Goal: Communication & Community: Share content

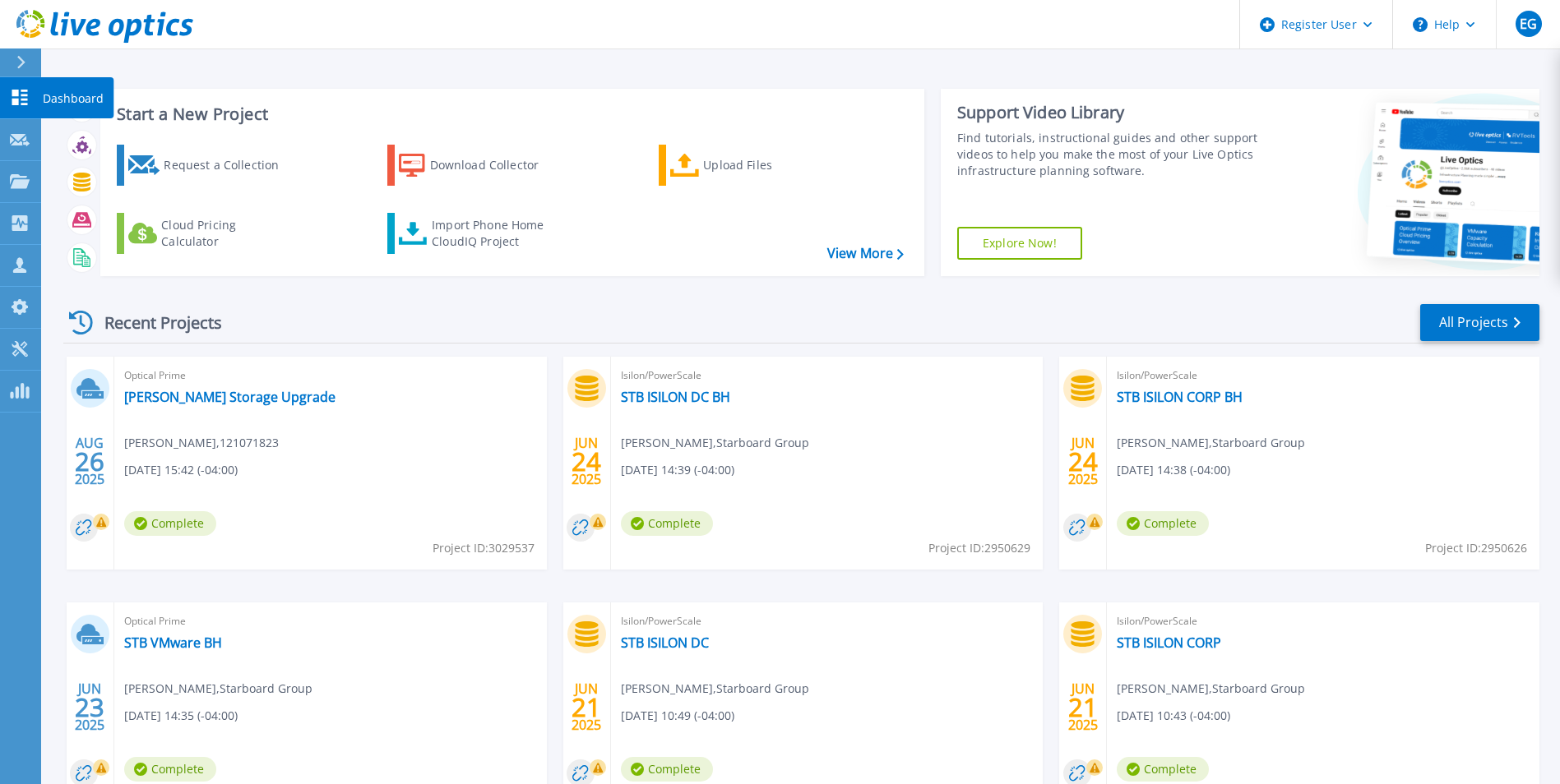
click at [29, 60] on div at bounding box center [28, 62] width 27 height 28
click at [29, 115] on link "Dashboard Dashboard" at bounding box center [21, 98] width 42 height 42
click at [29, 68] on div at bounding box center [28, 62] width 27 height 28
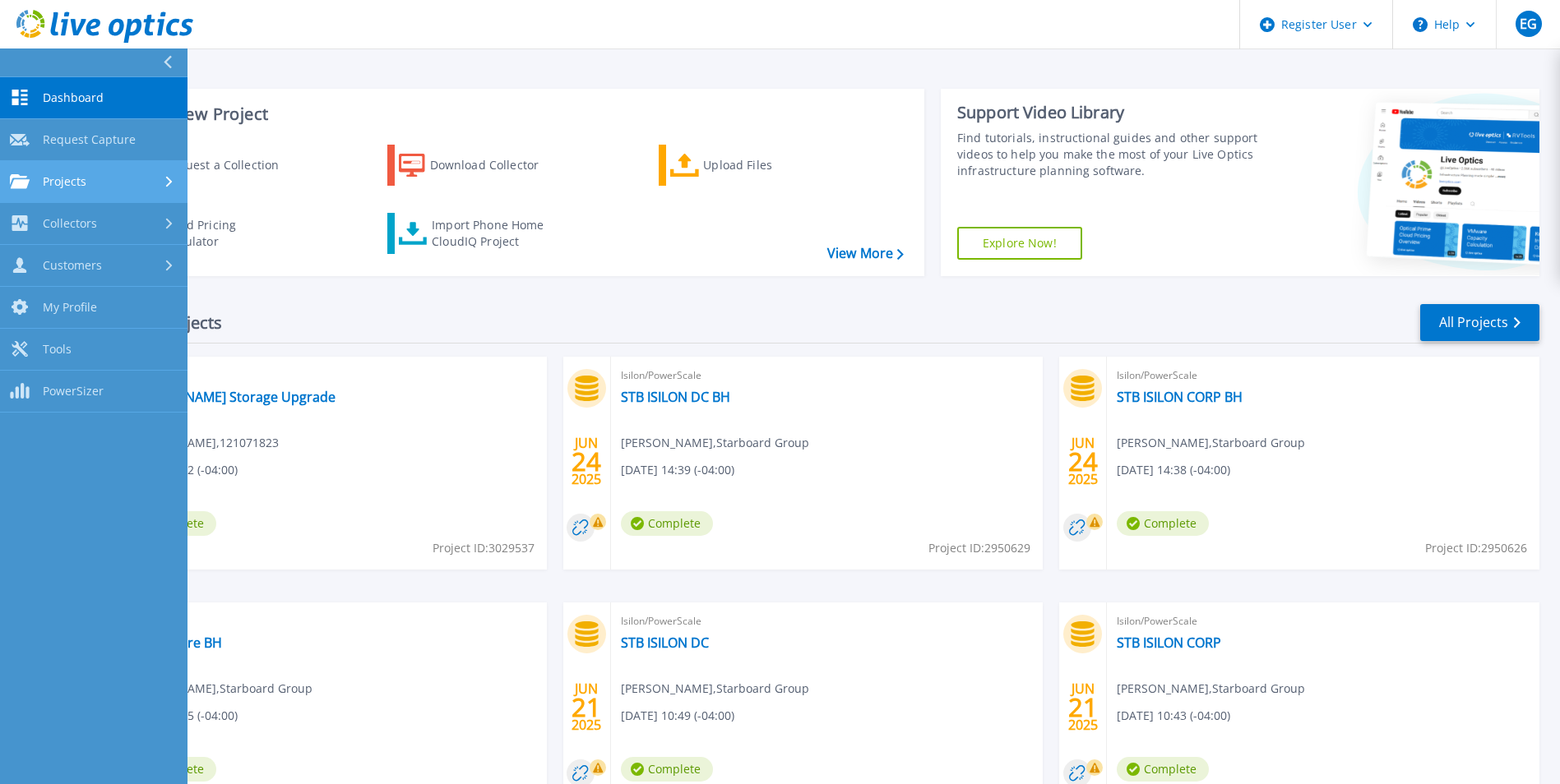
click at [143, 178] on div "Projects" at bounding box center [94, 181] width 168 height 15
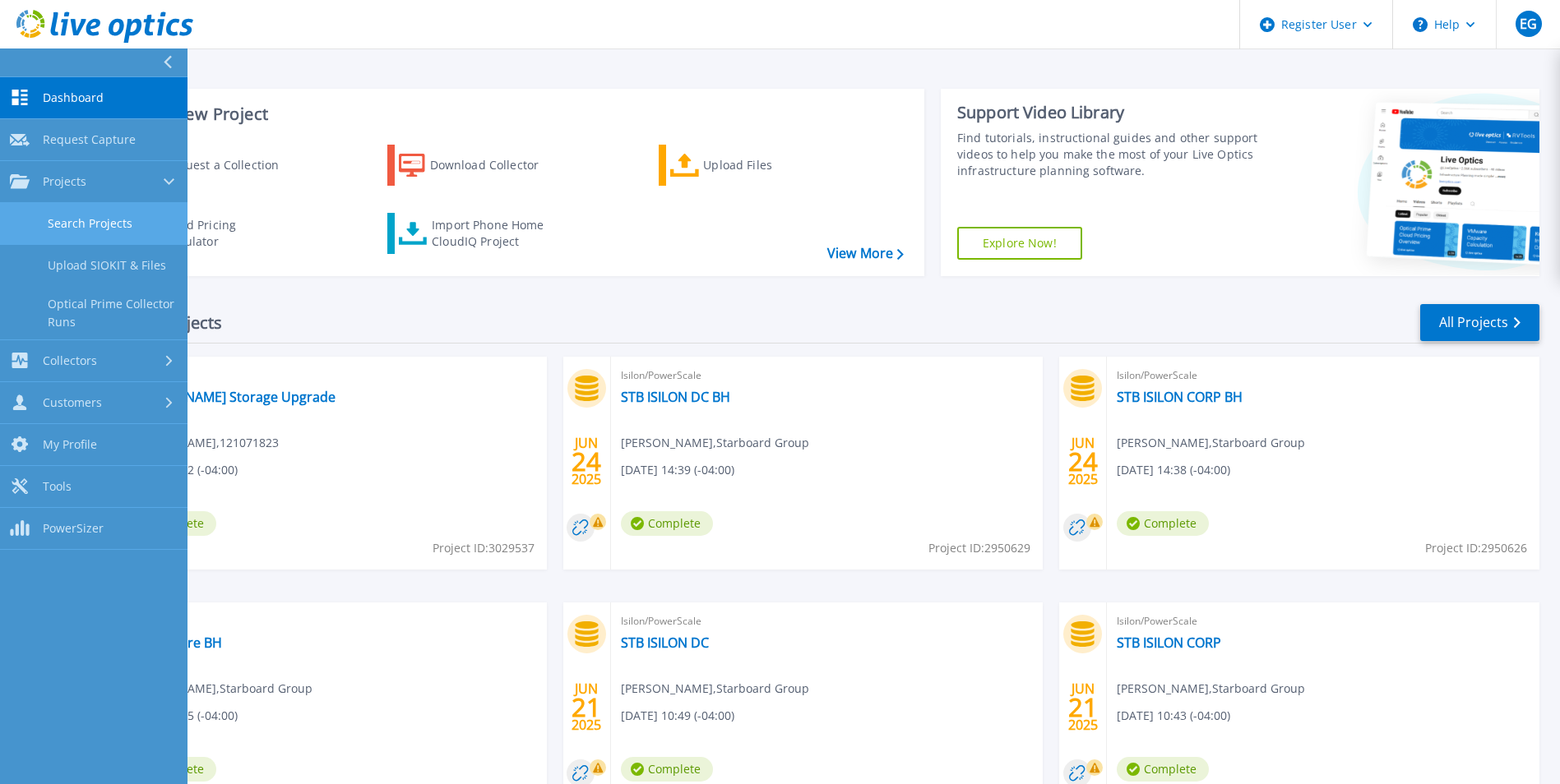
click at [129, 237] on link "Search Projects" at bounding box center [94, 223] width 188 height 42
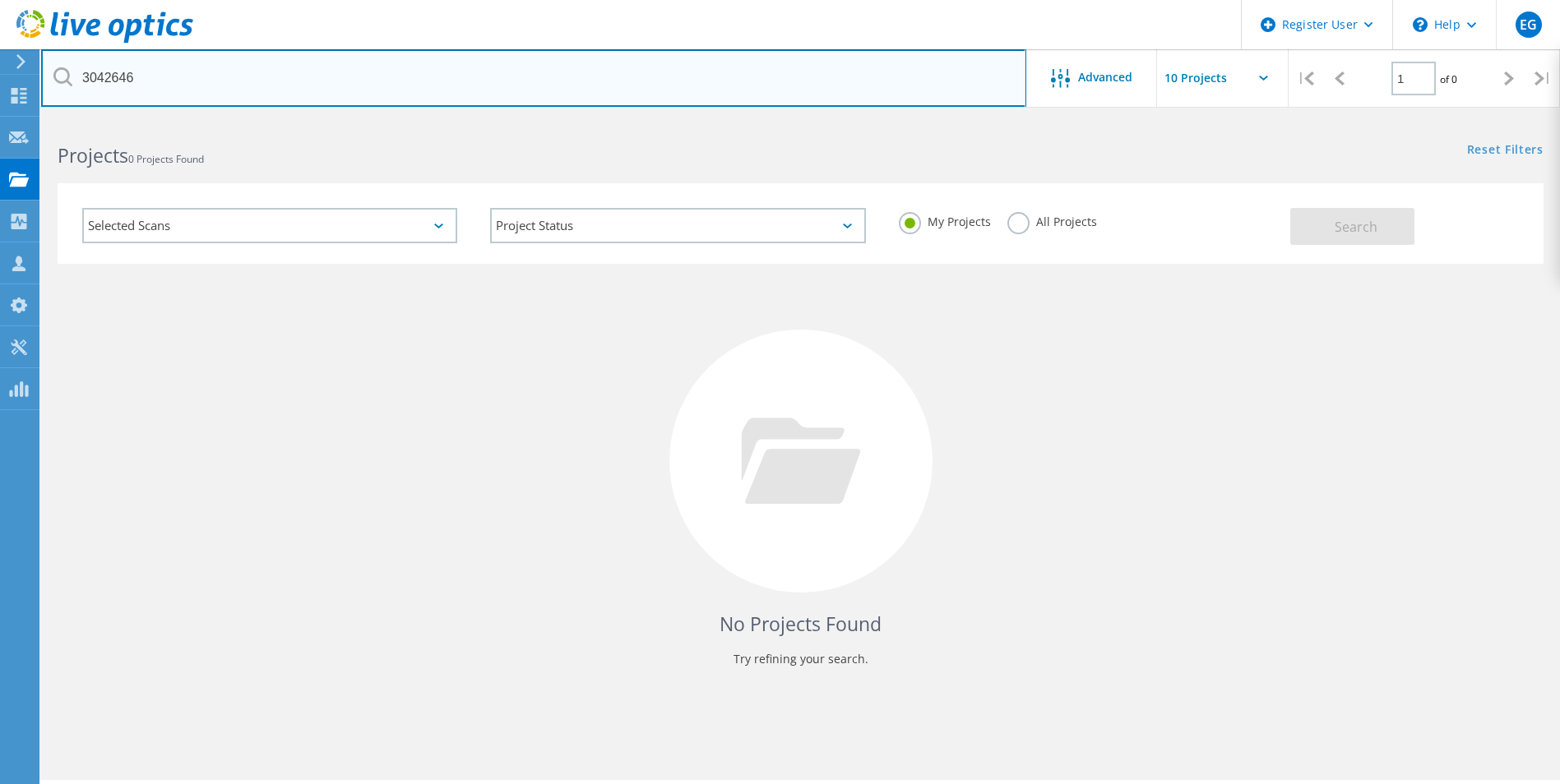
click at [165, 82] on input "3042646" at bounding box center [534, 78] width 985 height 57
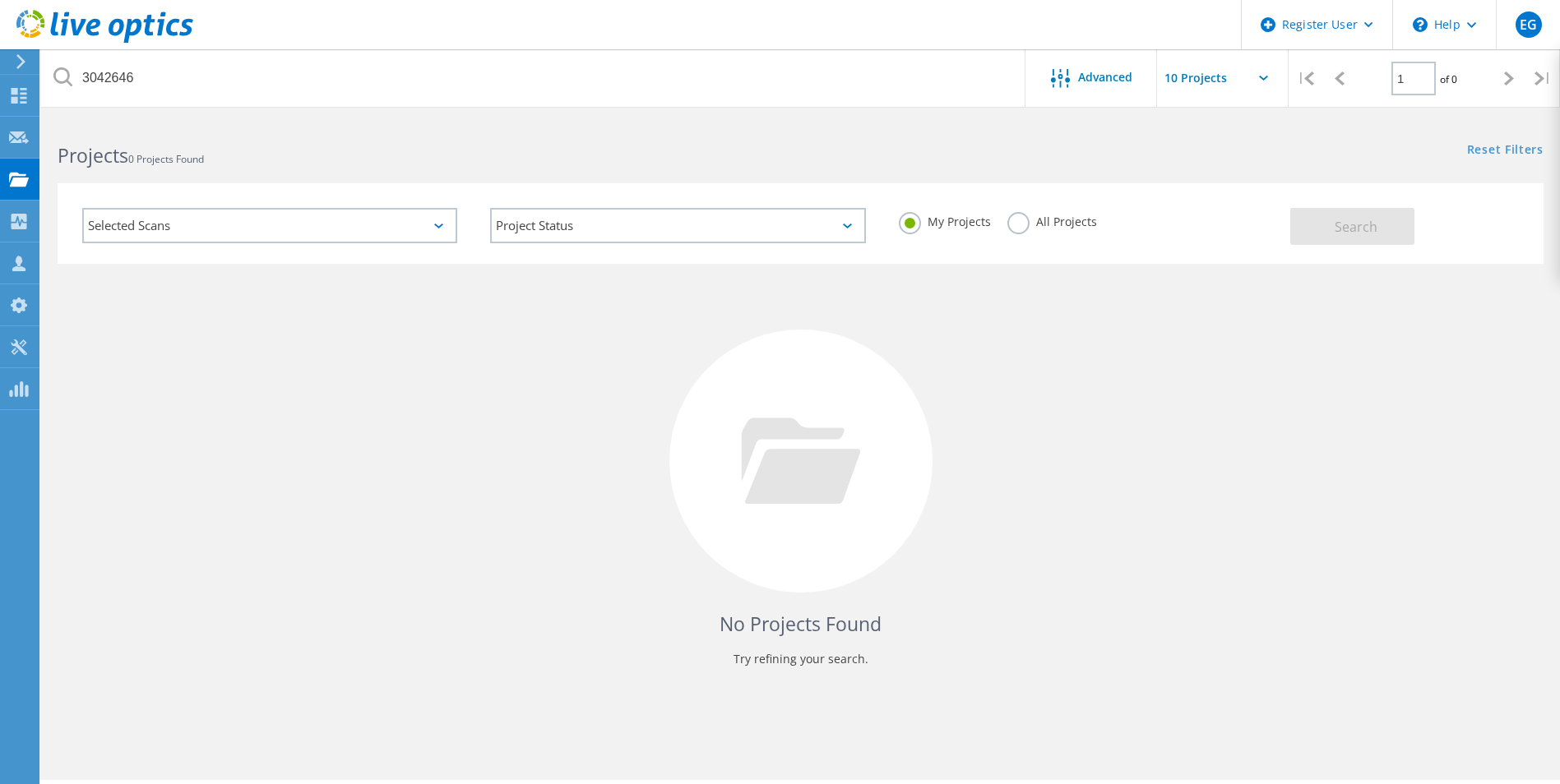
click at [1035, 217] on label "All Projects" at bounding box center [1052, 219] width 90 height 16
click at [0, 0] on input "All Projects" at bounding box center [0, 0] width 0 height 0
click at [1311, 236] on button "Search" at bounding box center [1352, 225] width 125 height 37
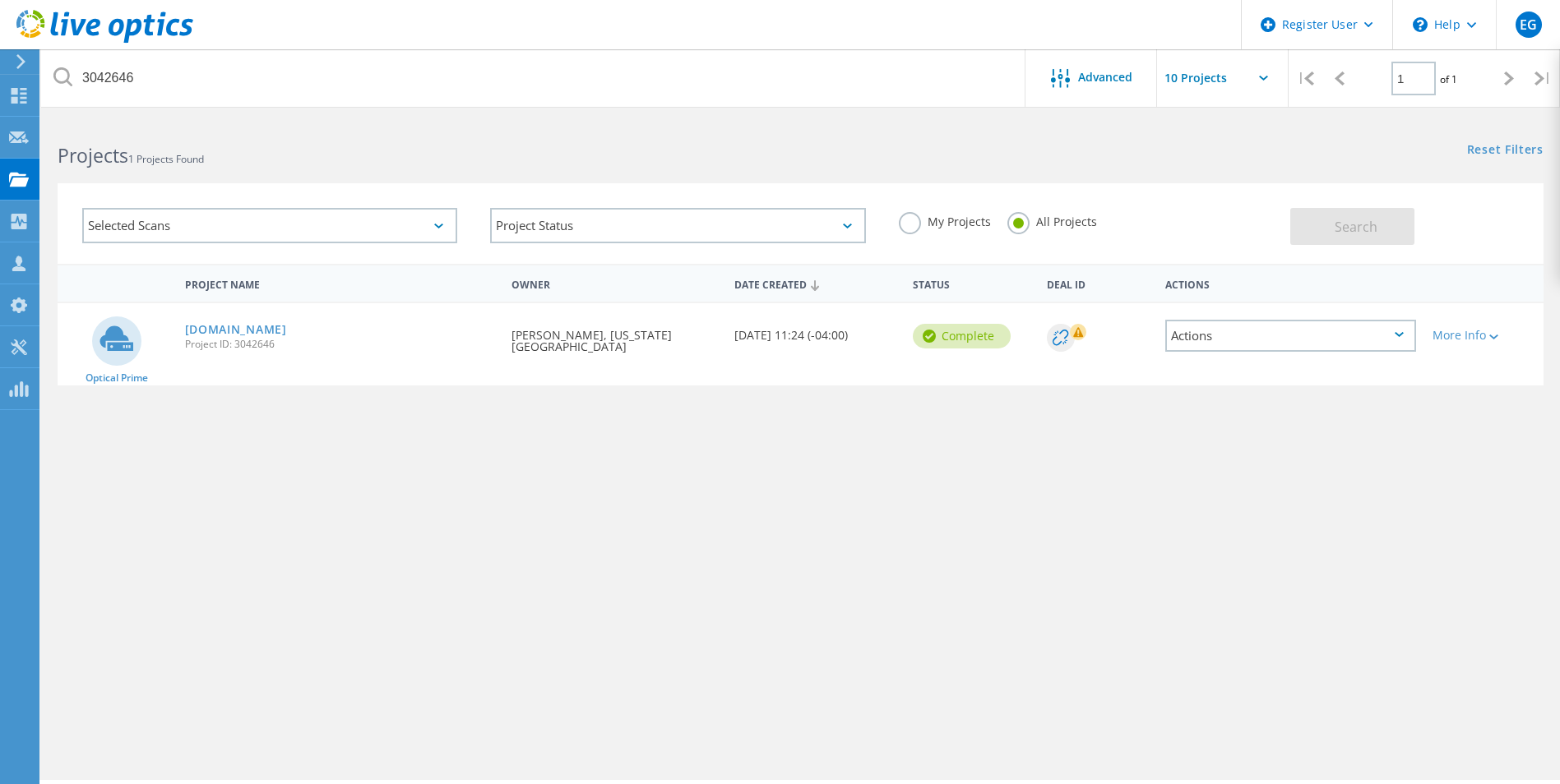
click at [1076, 327] on rect at bounding box center [1077, 331] width 17 height 17
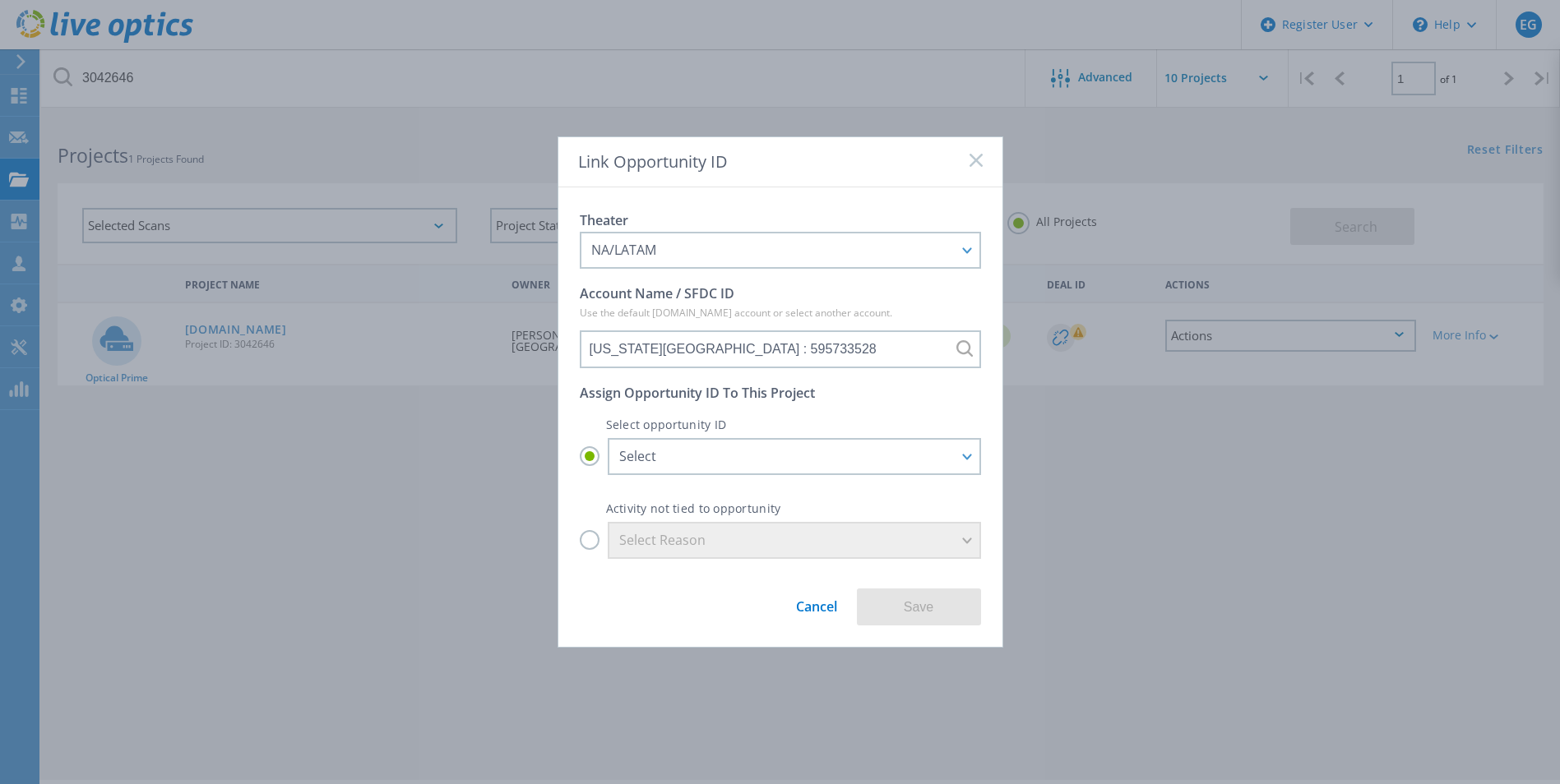
click at [408, 504] on div "Link Opportunity ID Theater NA/LATAM APJ EMEA NA/LATAM Account Name / SFDC ID U…" at bounding box center [780, 392] width 1560 height 784
click at [980, 155] on rect at bounding box center [975, 160] width 14 height 14
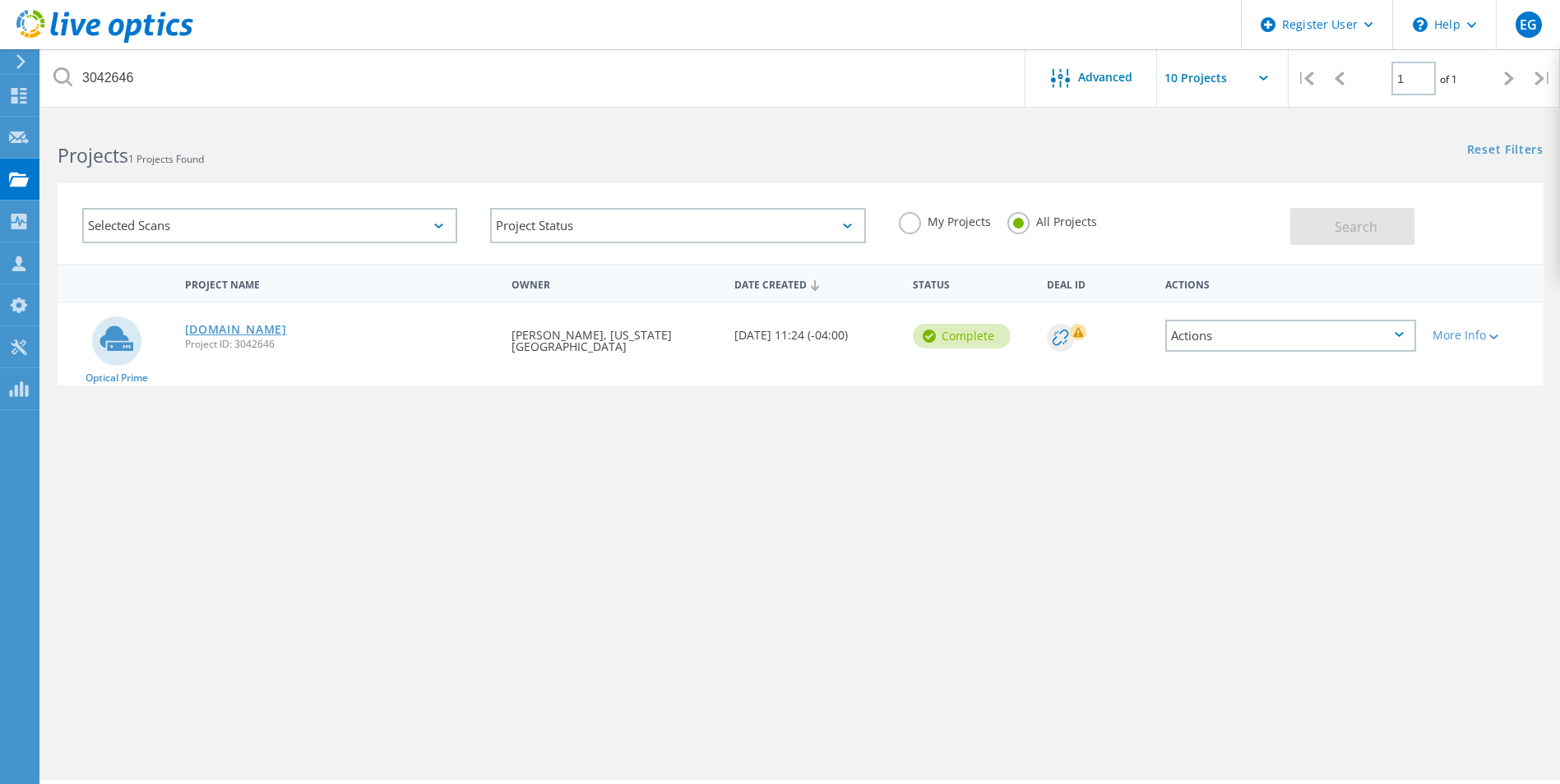
click at [256, 328] on link "[DOMAIN_NAME]" at bounding box center [235, 329] width 102 height 12
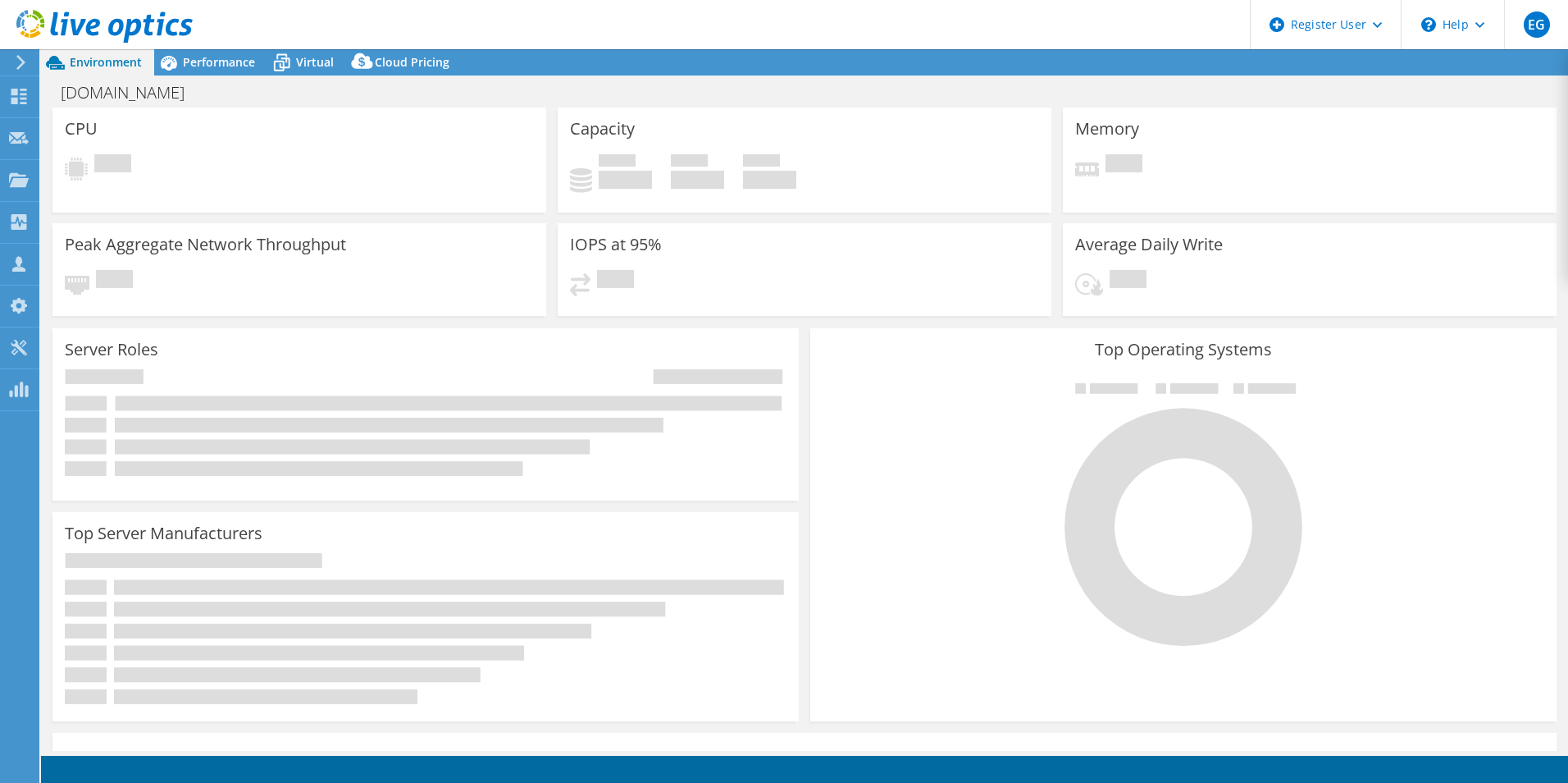
select select "USD"
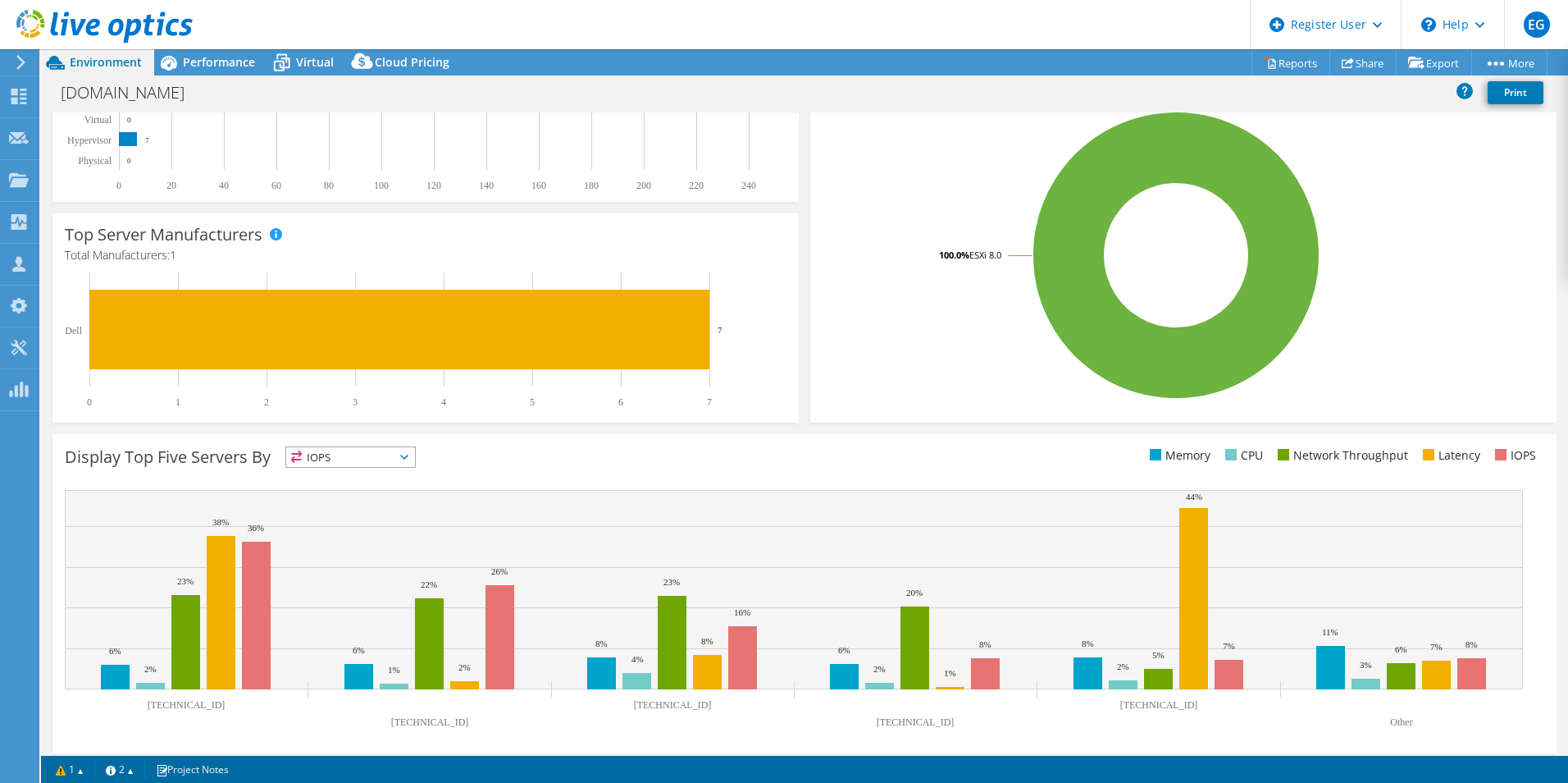
scroll to position [313, 0]
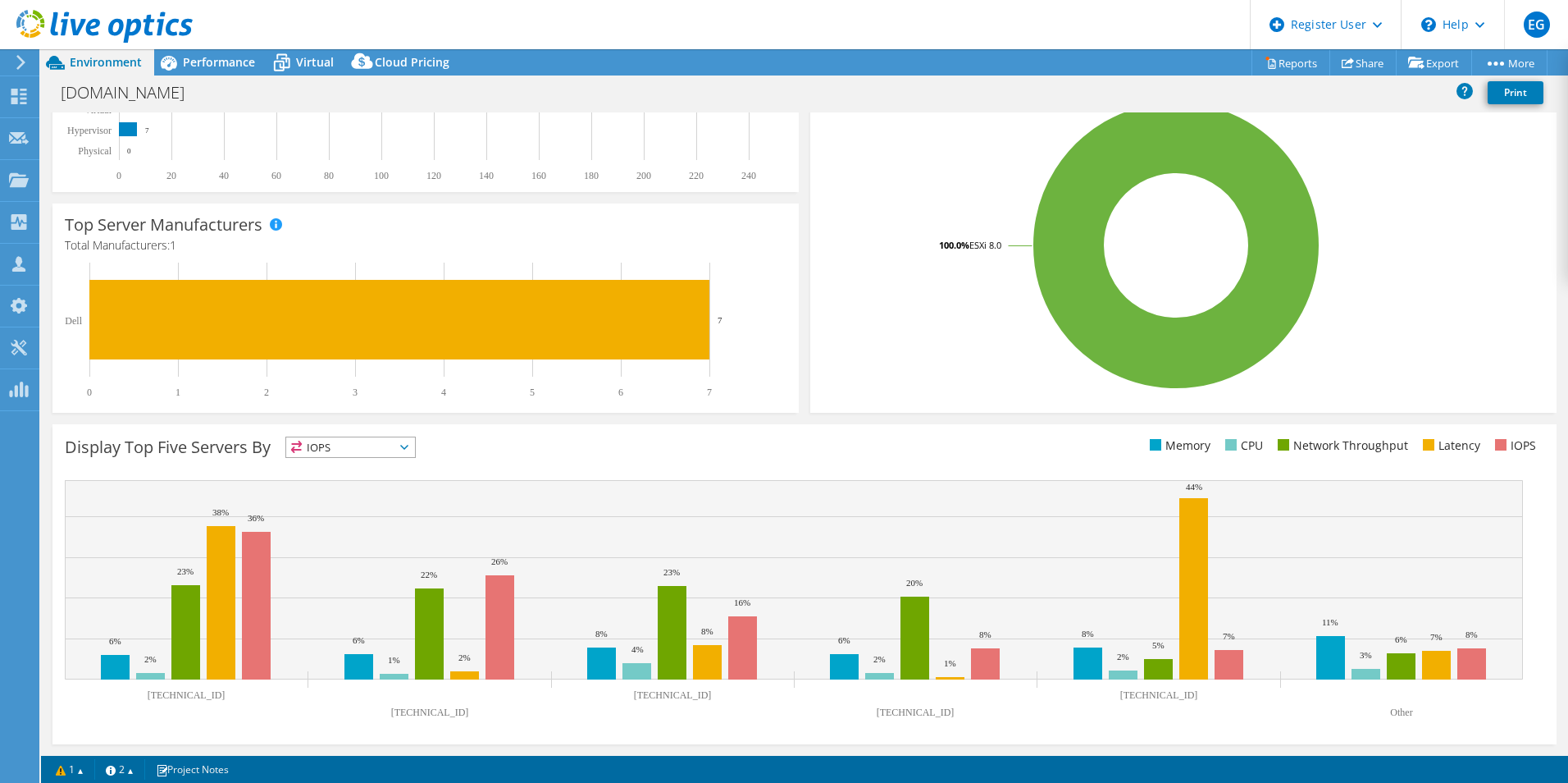
click at [387, 449] on span "IOPS" at bounding box center [350, 447] width 128 height 20
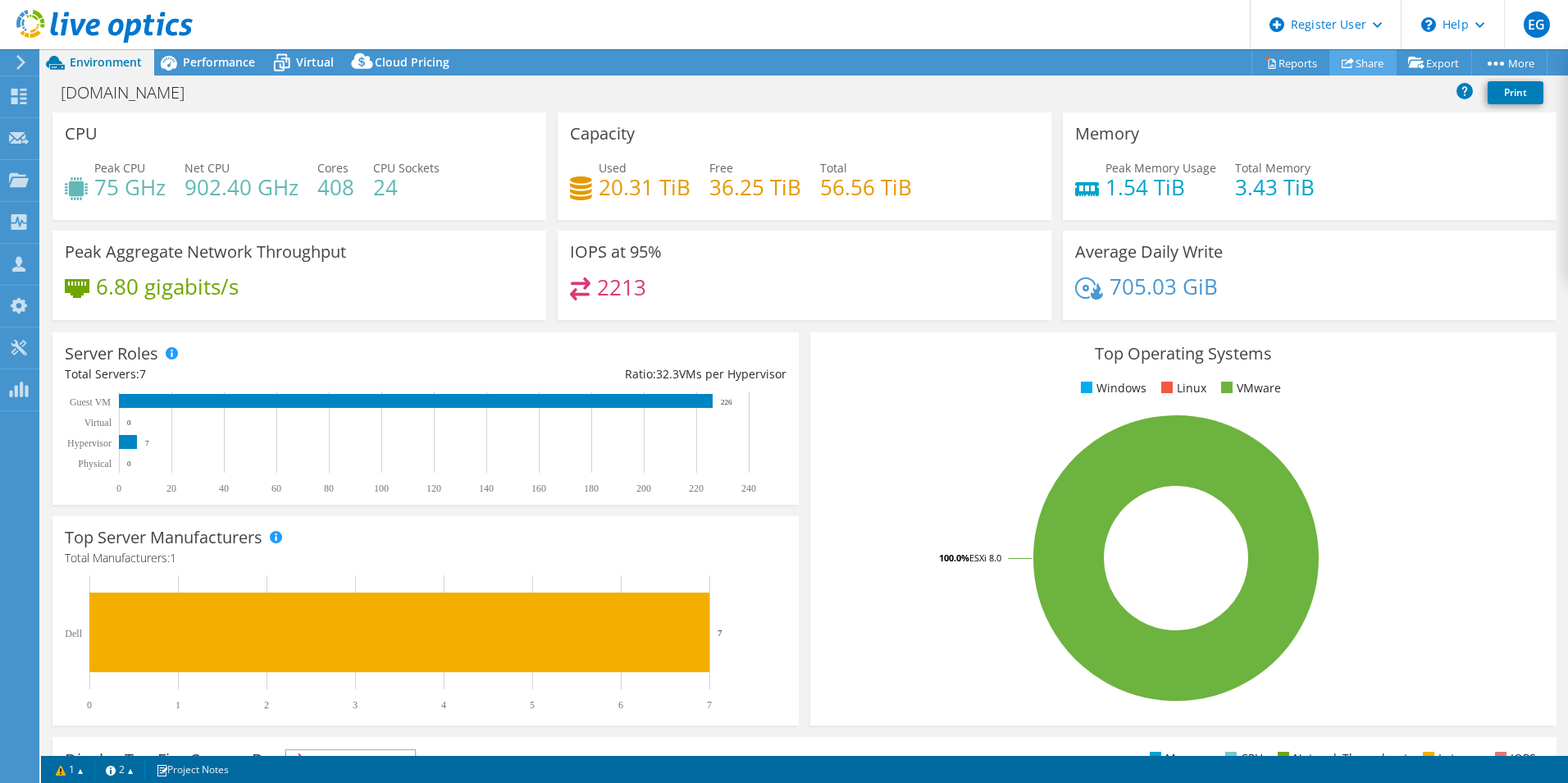
click at [1373, 65] on link "Share" at bounding box center [1363, 63] width 67 height 26
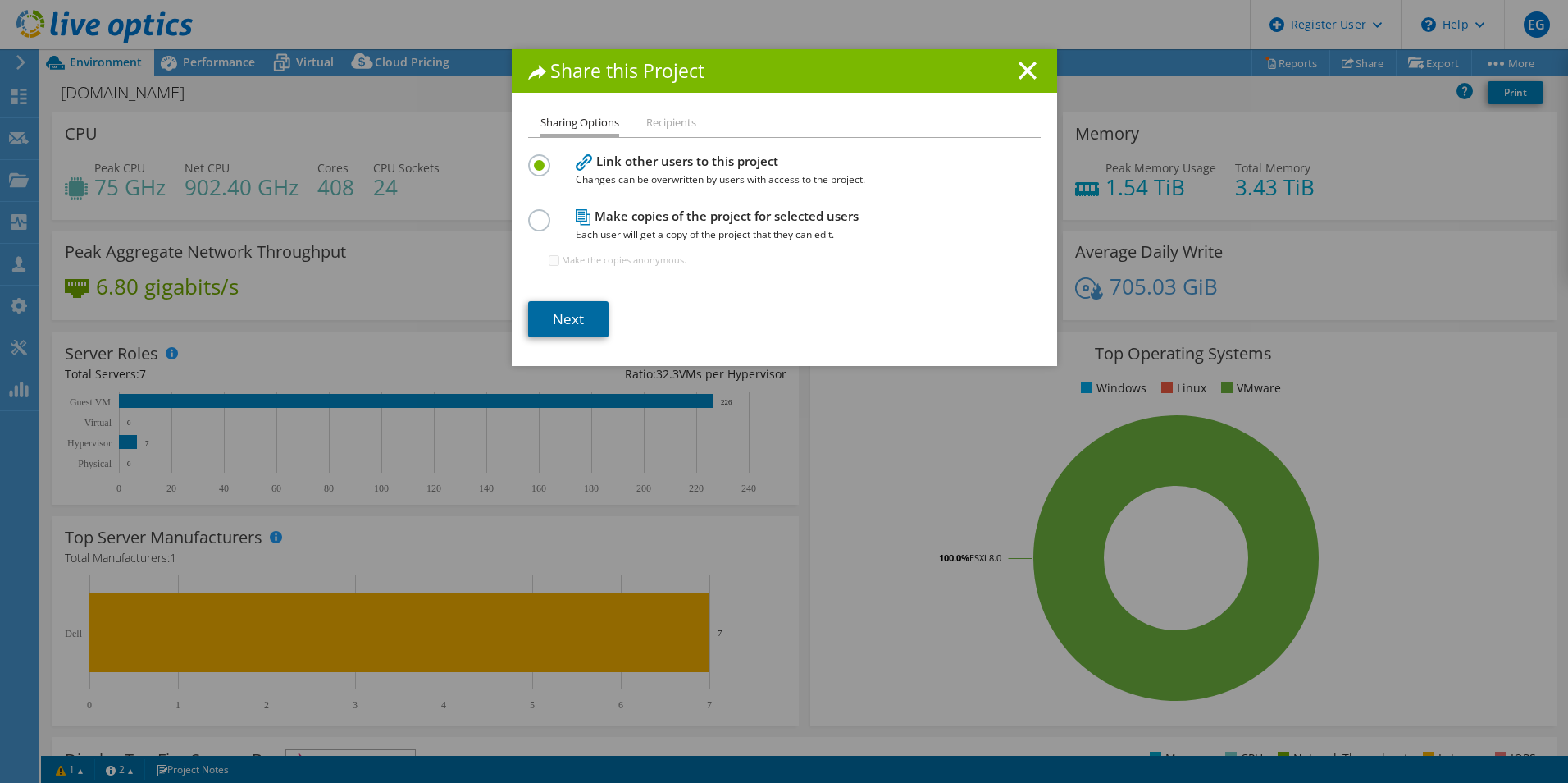
click at [543, 329] on link "Next" at bounding box center [567, 319] width 80 height 37
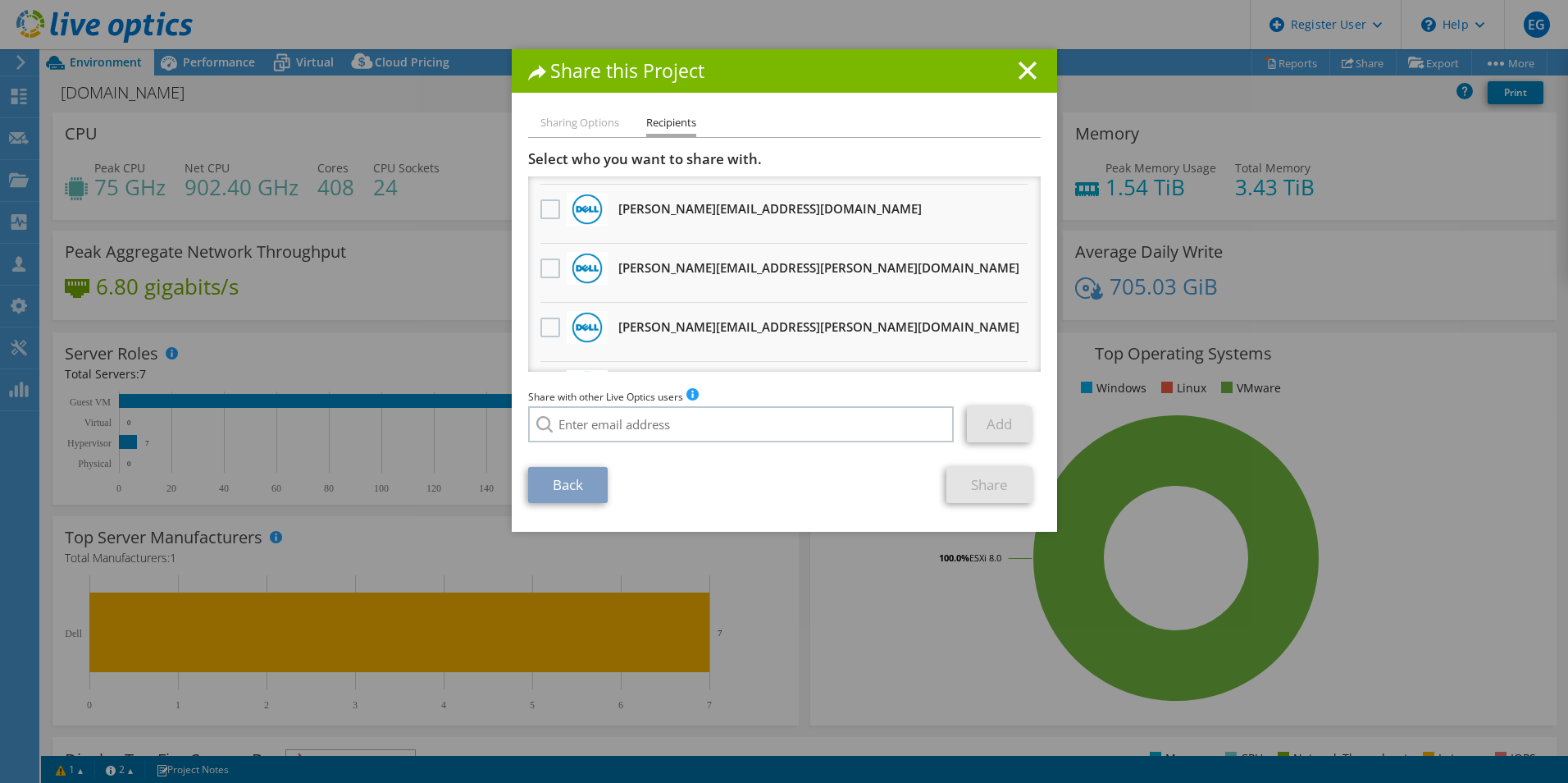
scroll to position [110, 0]
click at [549, 208] on label at bounding box center [553, 210] width 24 height 20
click at [0, 0] on input "checkbox" at bounding box center [0, 0] width 0 height 0
click at [981, 498] on link "Share" at bounding box center [989, 485] width 86 height 37
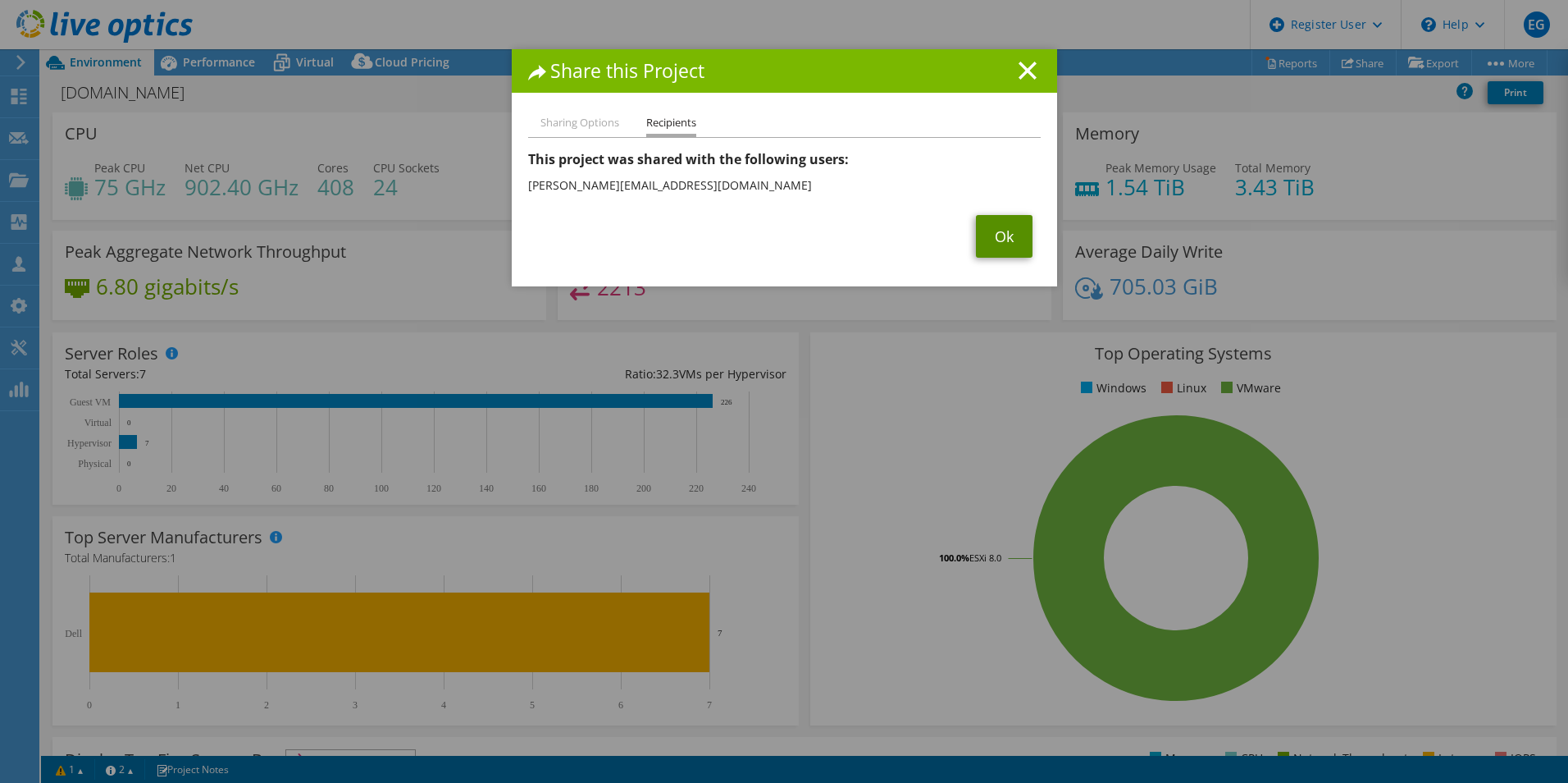
click at [1014, 246] on link "Ok" at bounding box center [1004, 236] width 56 height 42
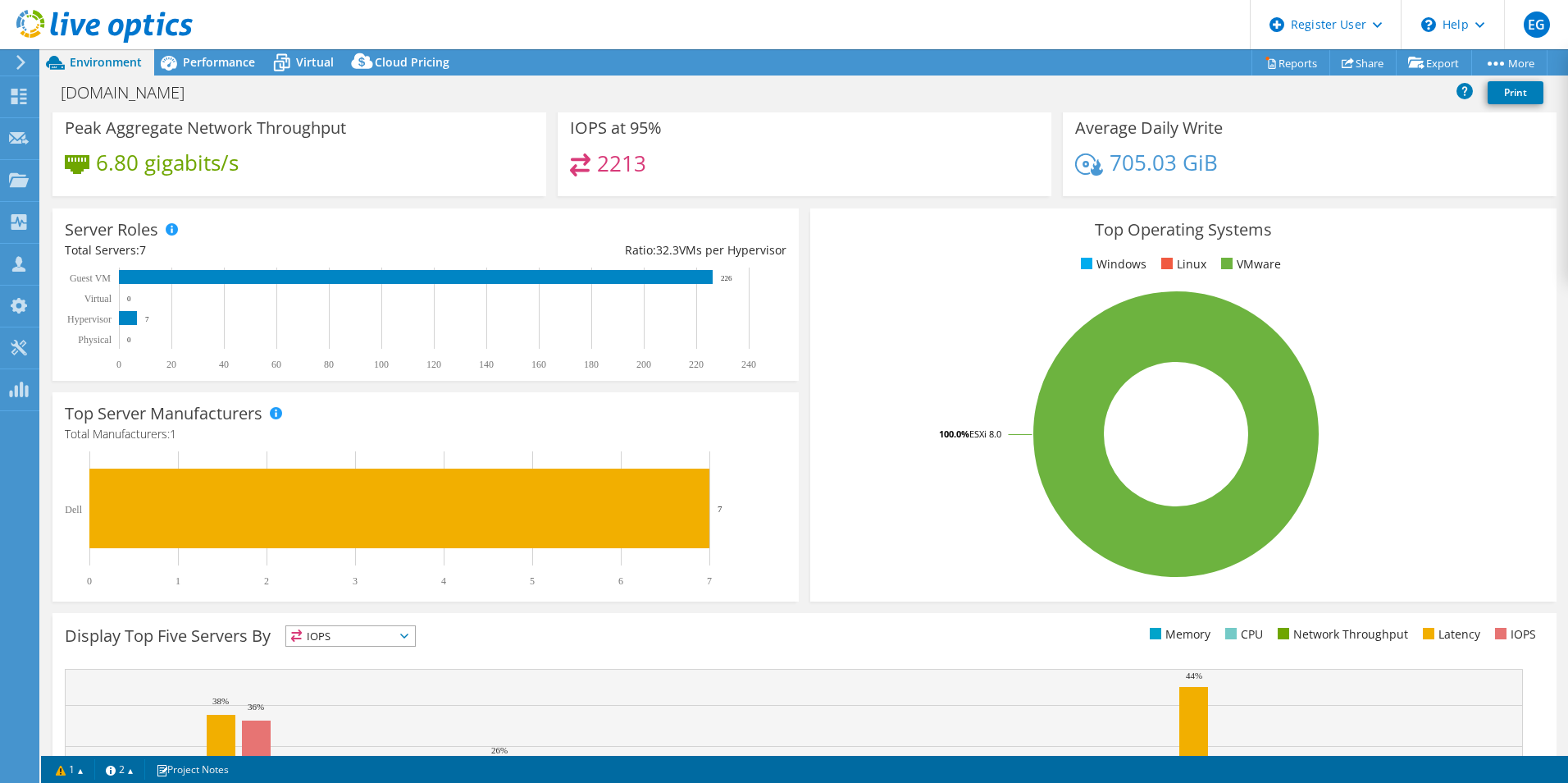
scroll to position [0, 0]
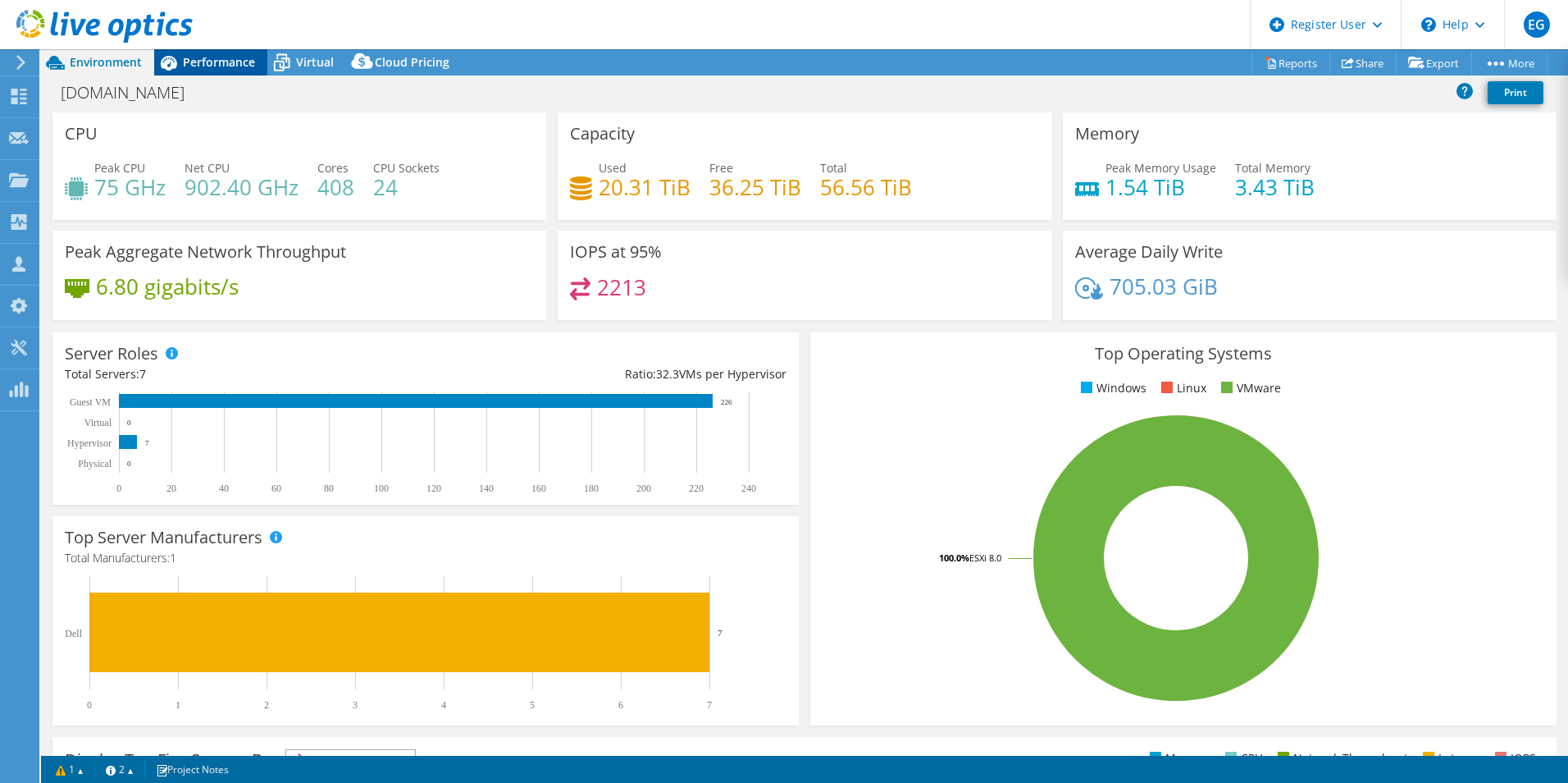
click at [236, 52] on div "Performance" at bounding box center [210, 62] width 113 height 27
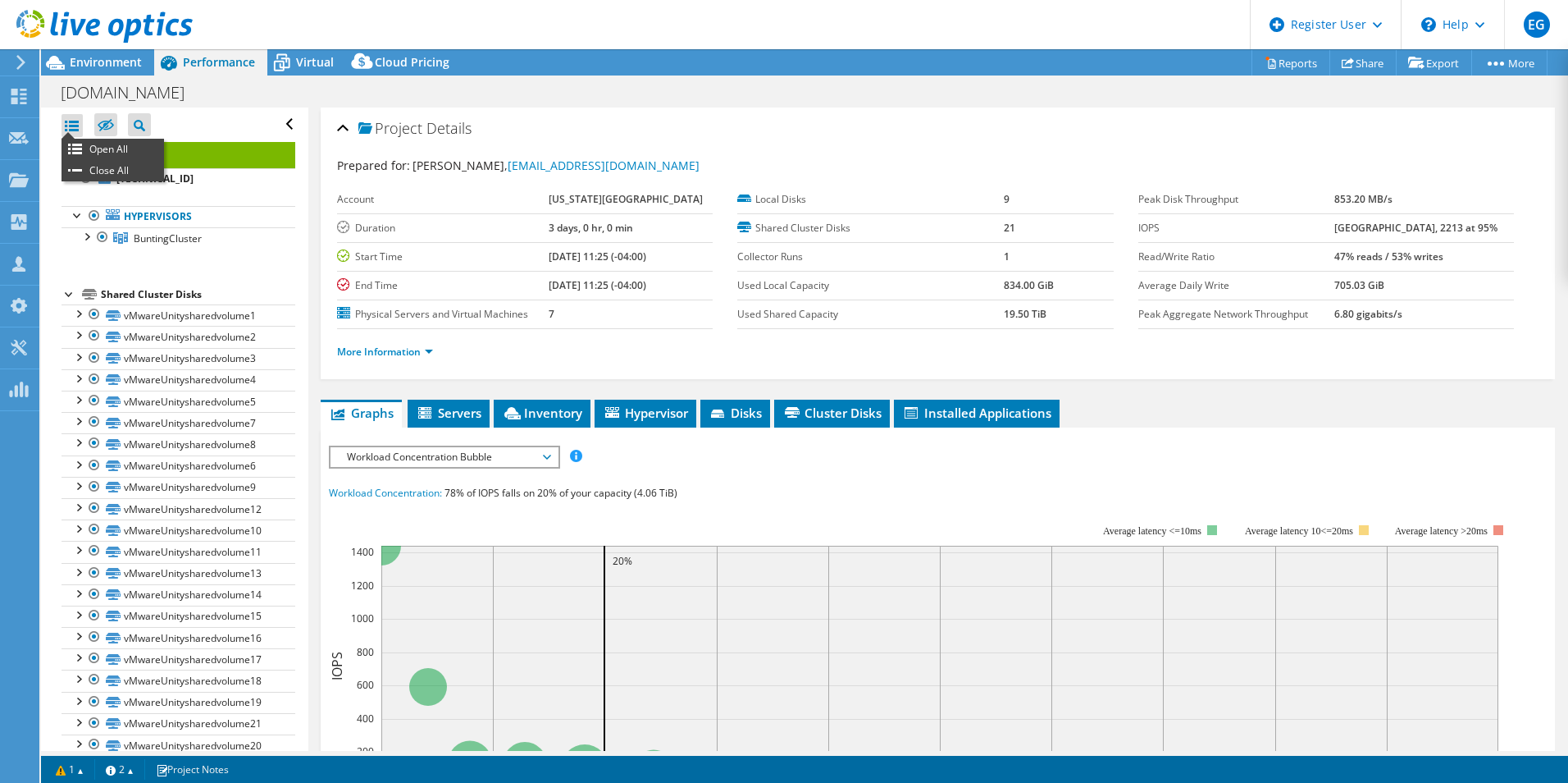
click at [77, 129] on div at bounding box center [72, 125] width 22 height 23
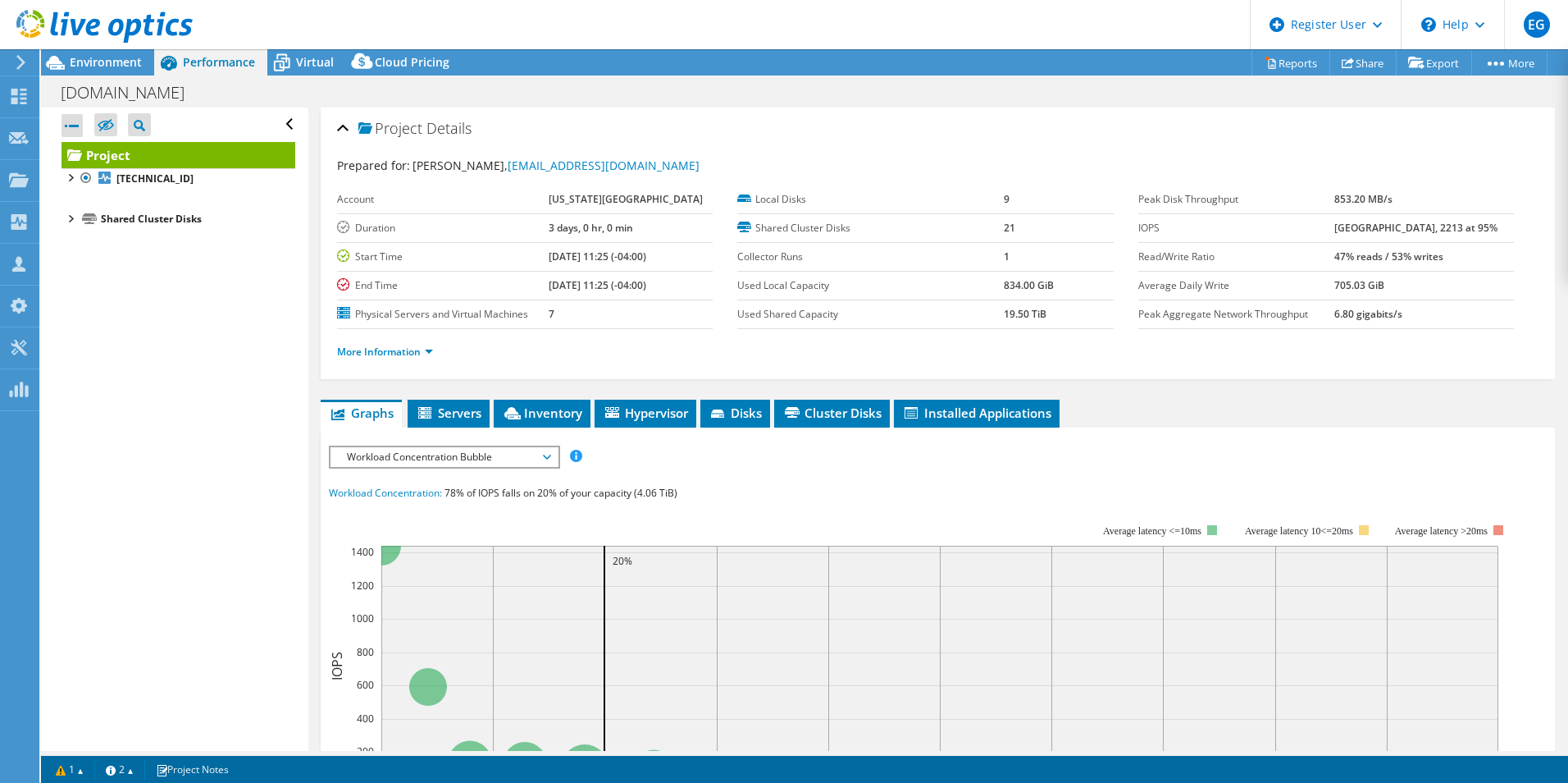
click at [77, 129] on div at bounding box center [72, 125] width 22 height 23
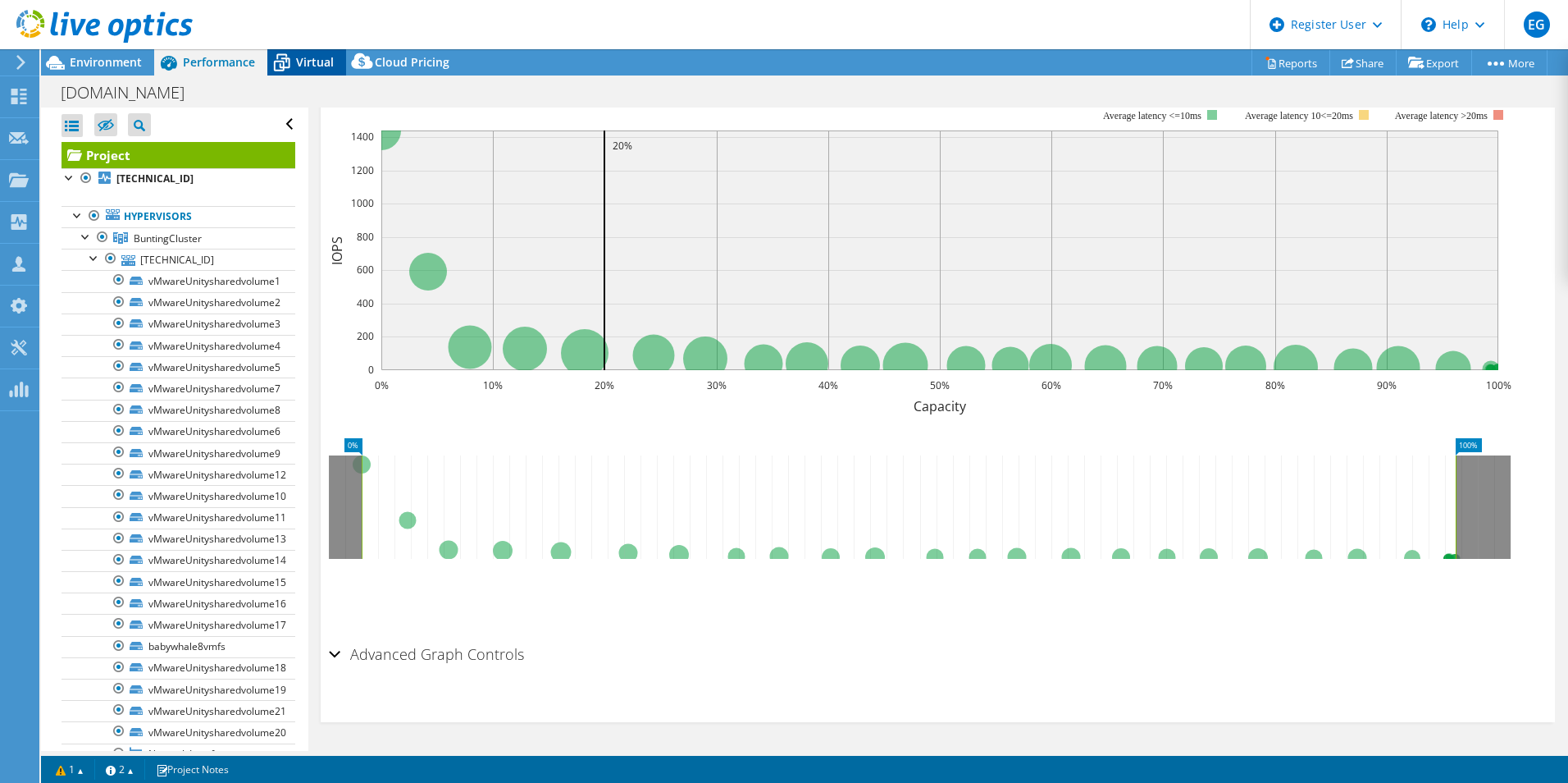
drag, startPoint x: 283, startPoint y: 61, endPoint x: 309, endPoint y: 61, distance: 26.0
click at [283, 61] on icon at bounding box center [282, 63] width 17 height 13
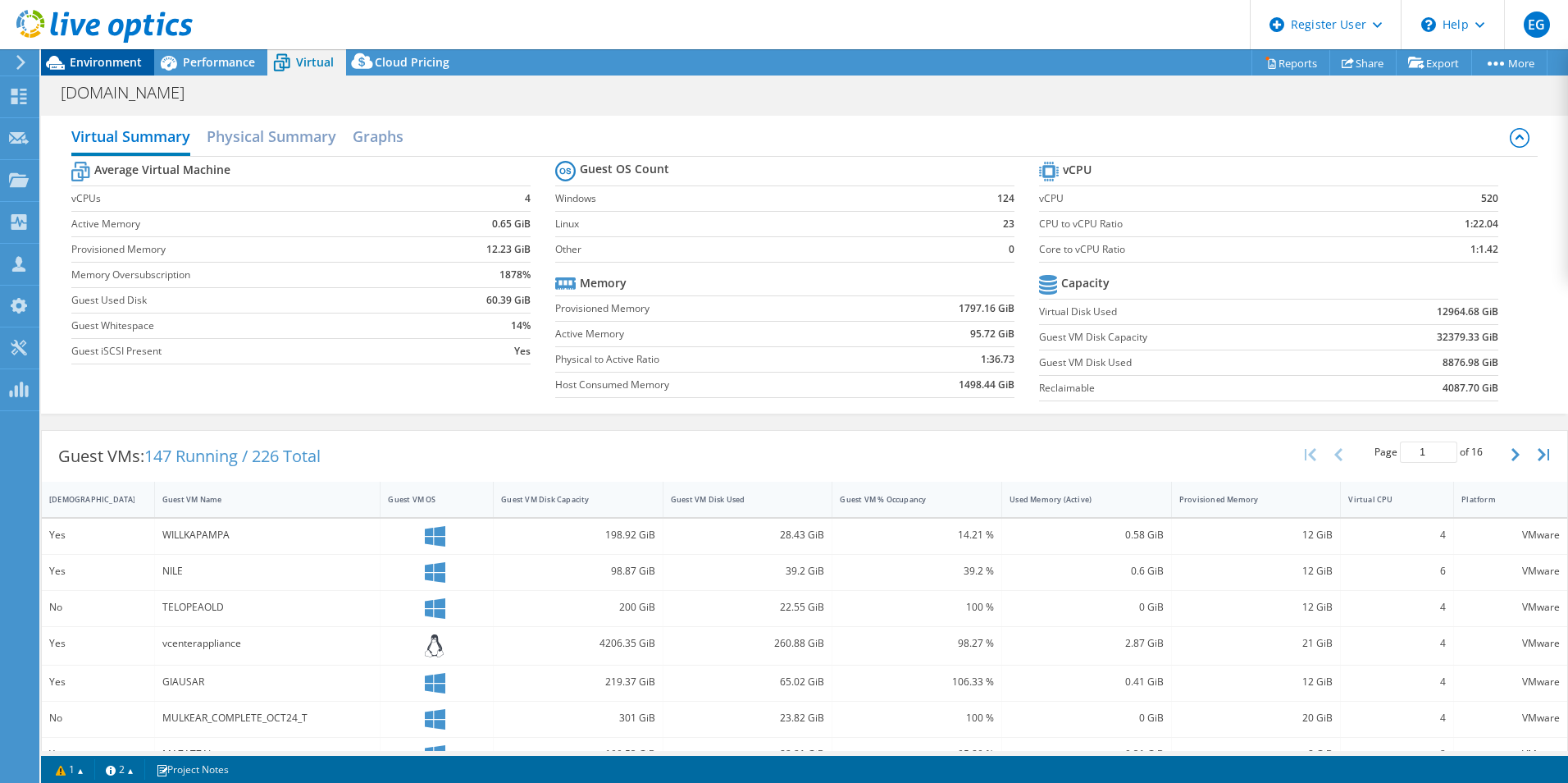
click at [133, 63] on span "Environment" at bounding box center [106, 62] width 72 height 16
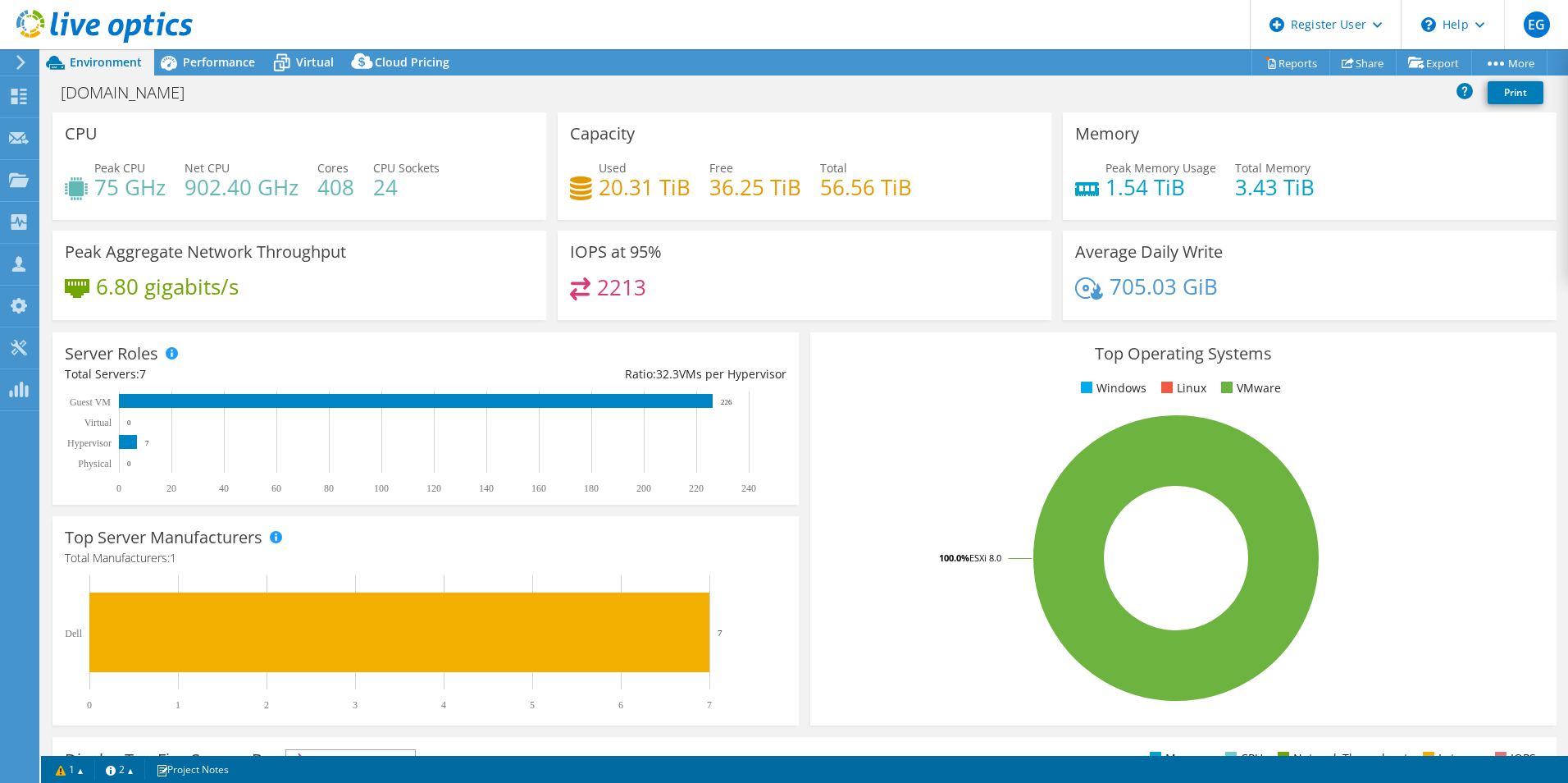
click at [1082, 290] on icon at bounding box center [1089, 288] width 28 height 22
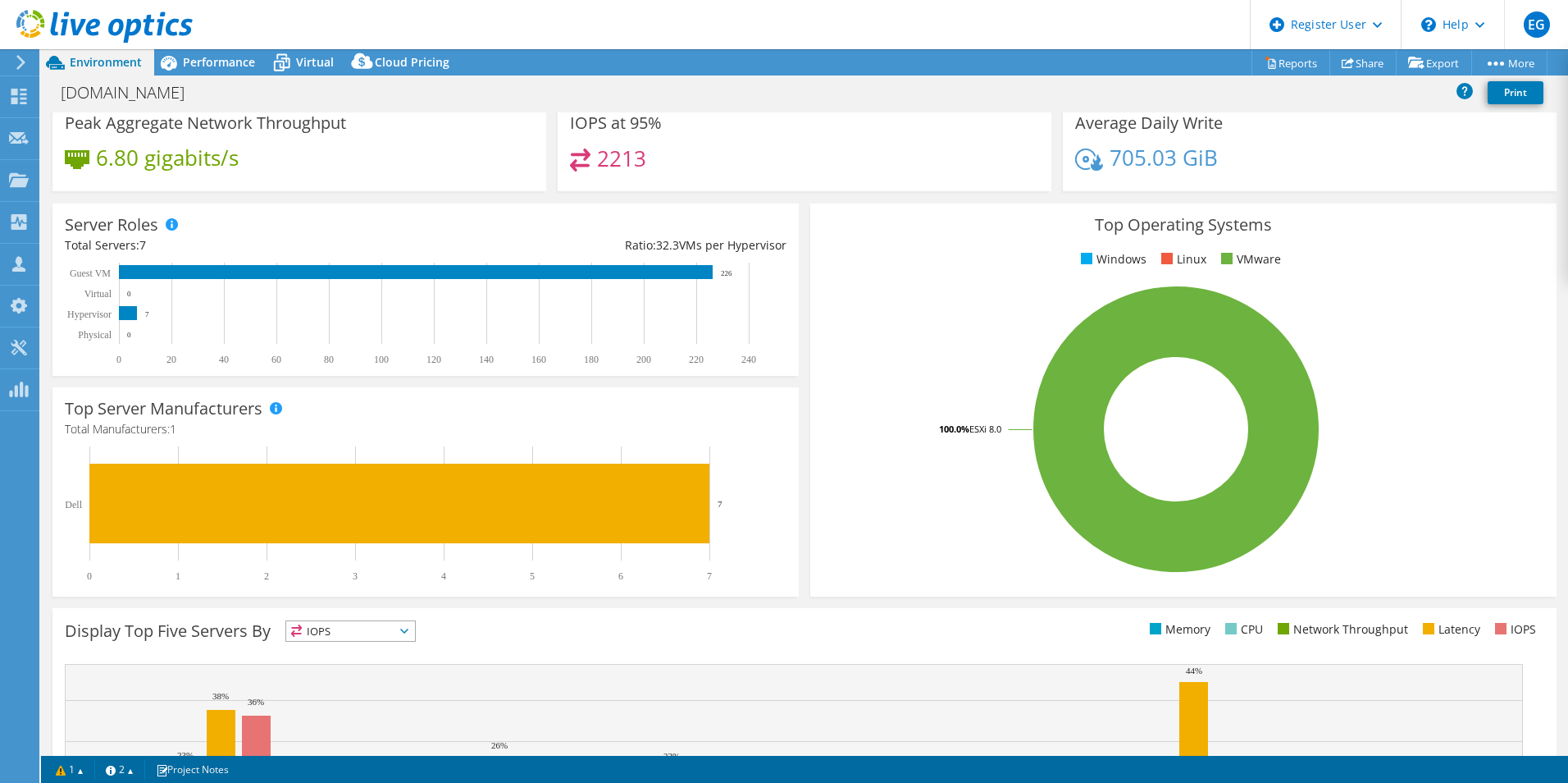
scroll to position [313, 0]
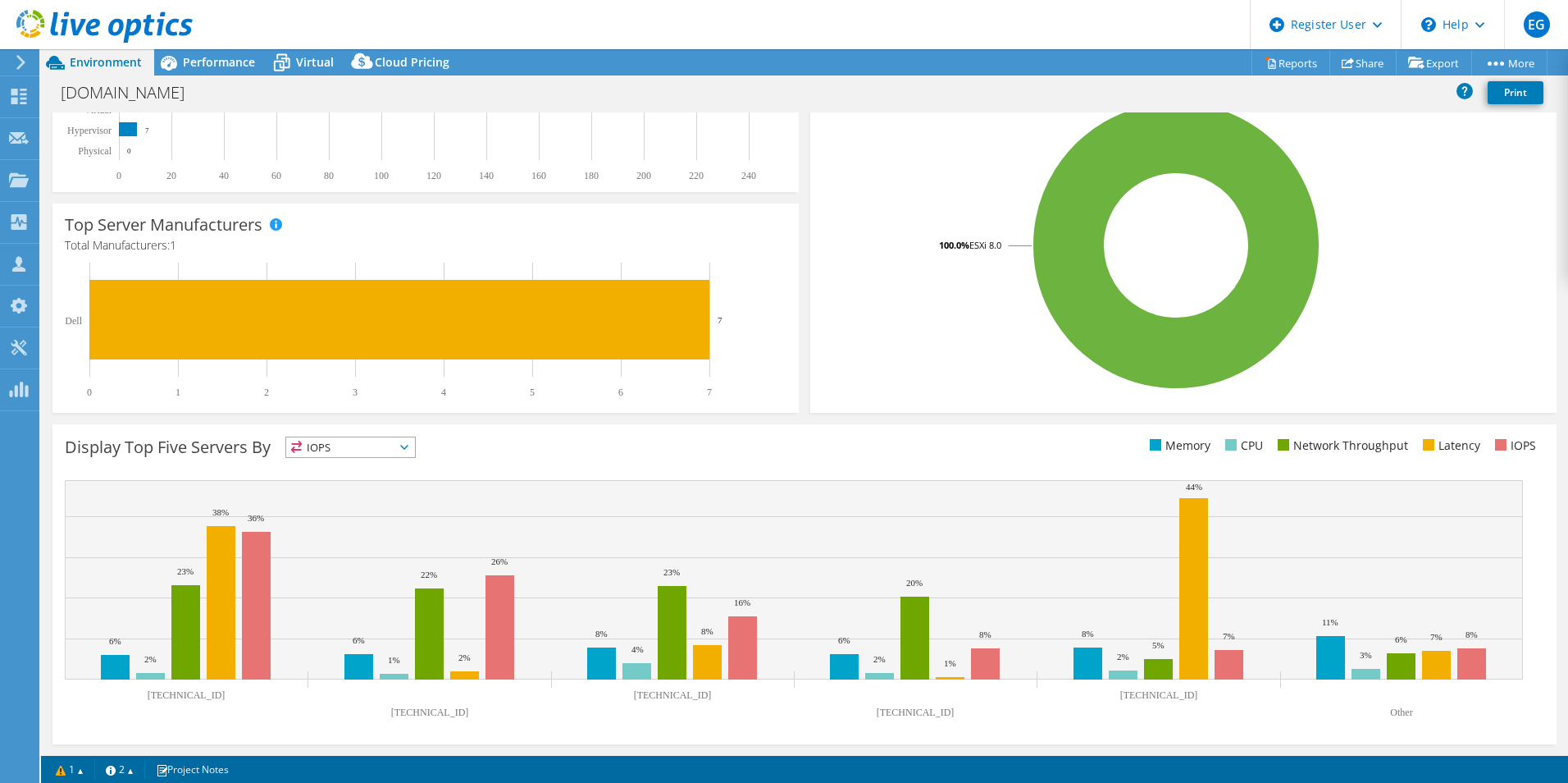
click at [302, 441] on icon at bounding box center [296, 446] width 12 height 12
click at [459, 445] on div "Display Top Five Servers By IOPS IOPS" at bounding box center [435, 449] width 740 height 27
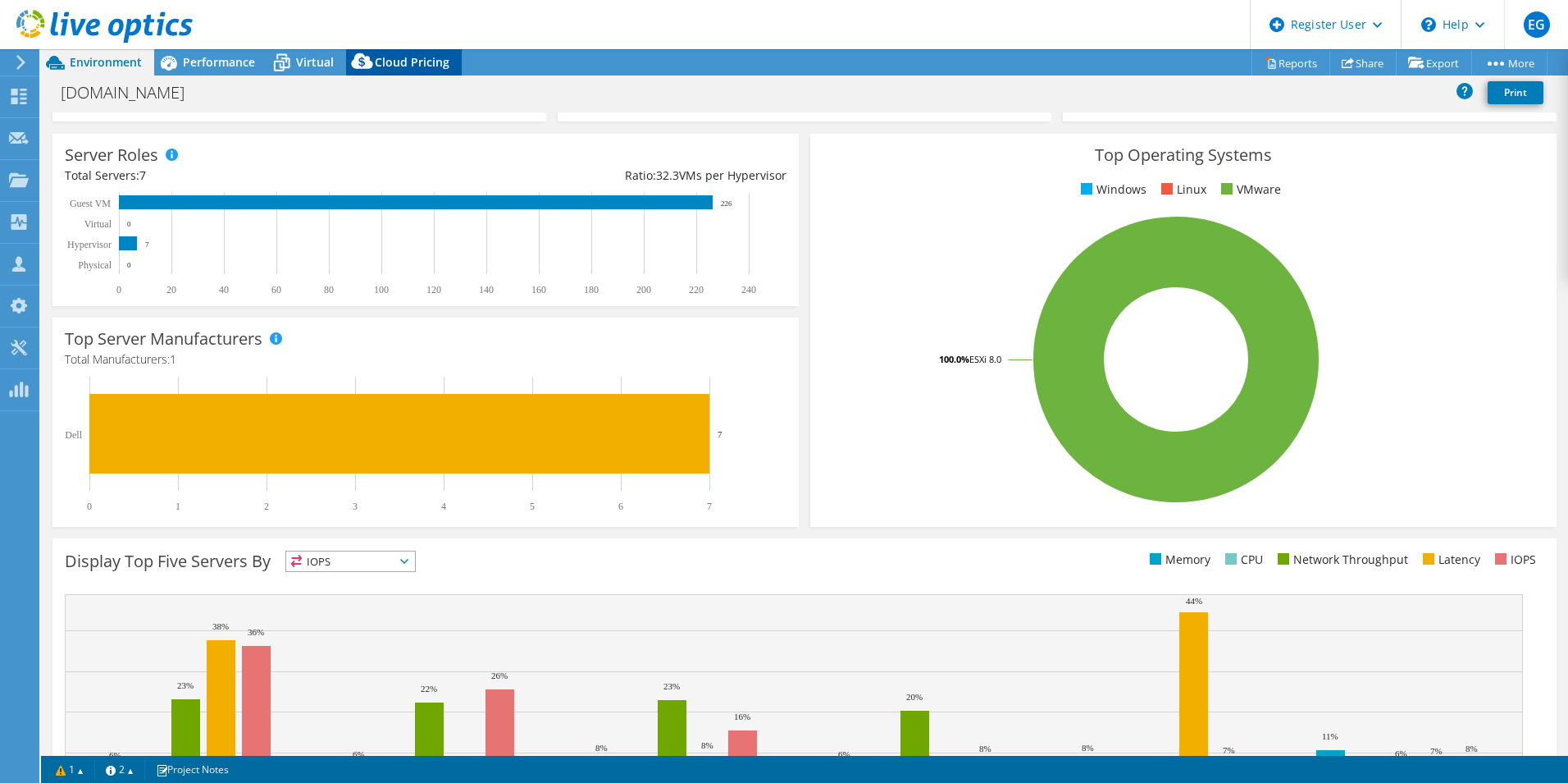
scroll to position [0, 0]
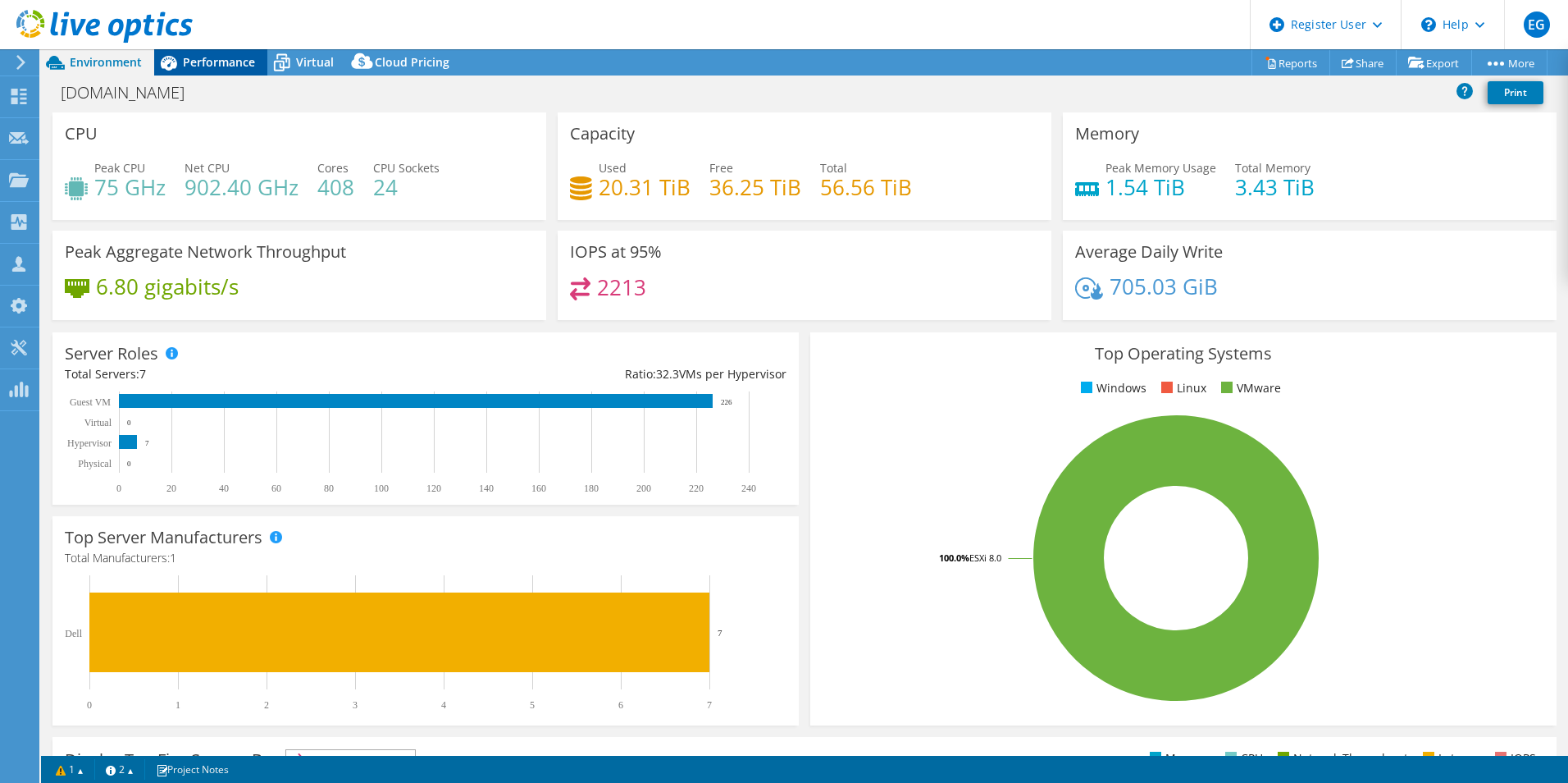
click at [255, 51] on div "Performance" at bounding box center [210, 62] width 113 height 27
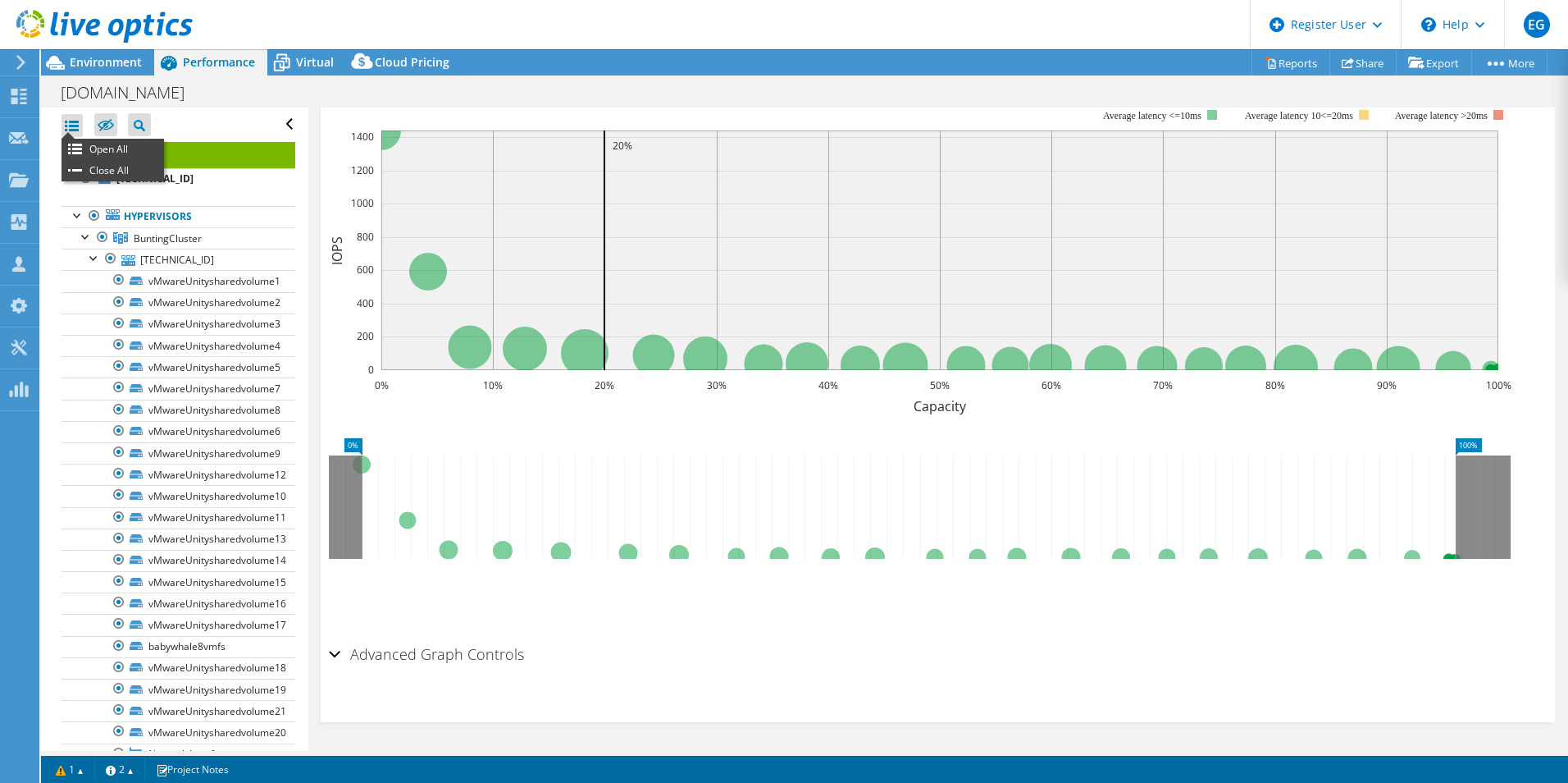
click at [78, 124] on div at bounding box center [72, 125] width 22 height 23
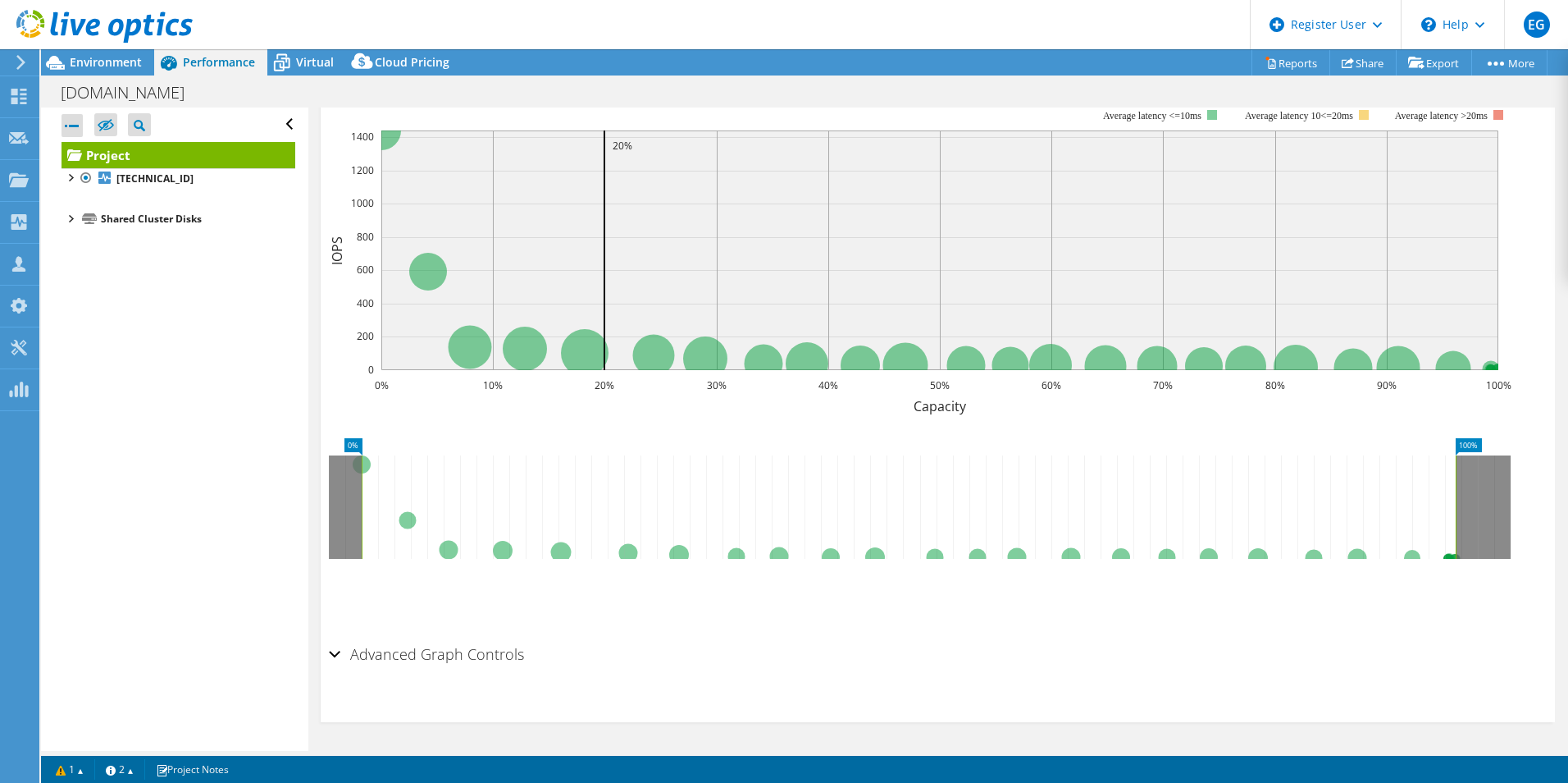
click at [77, 126] on div at bounding box center [72, 125] width 22 height 23
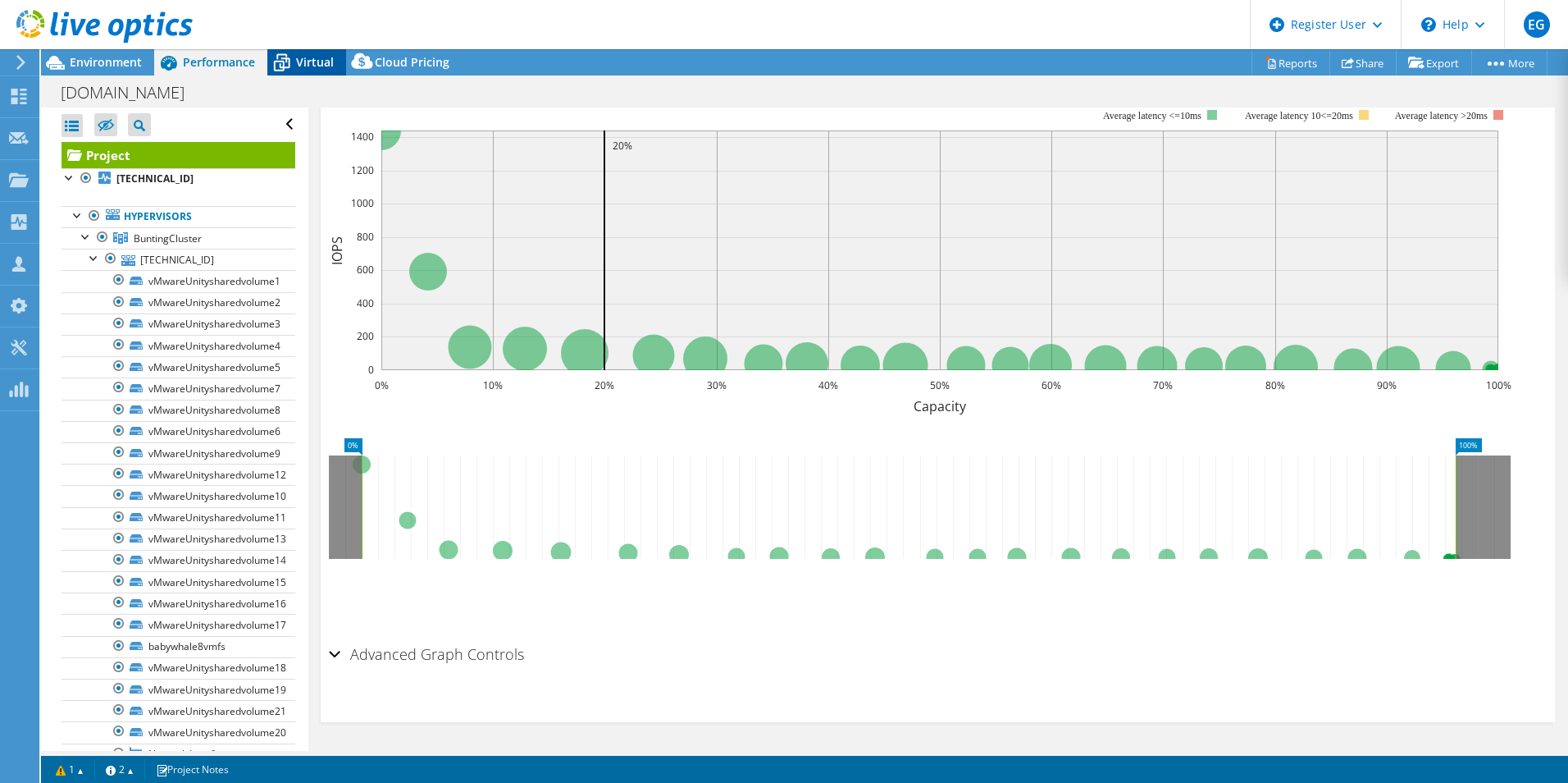
click at [289, 71] on icon at bounding box center [281, 62] width 29 height 29
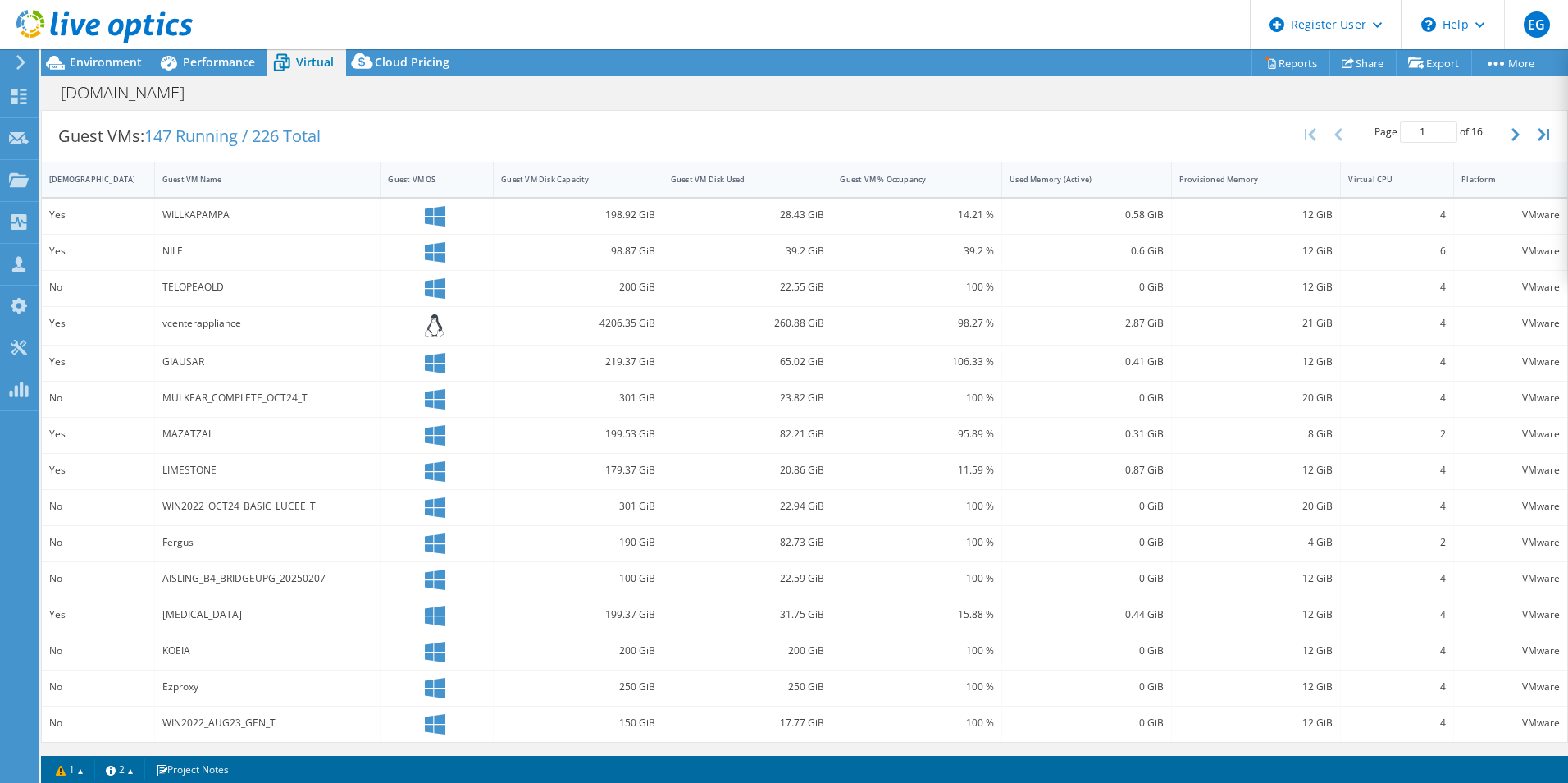
scroll to position [318, 0]
